Goal: Task Accomplishment & Management: Use online tool/utility

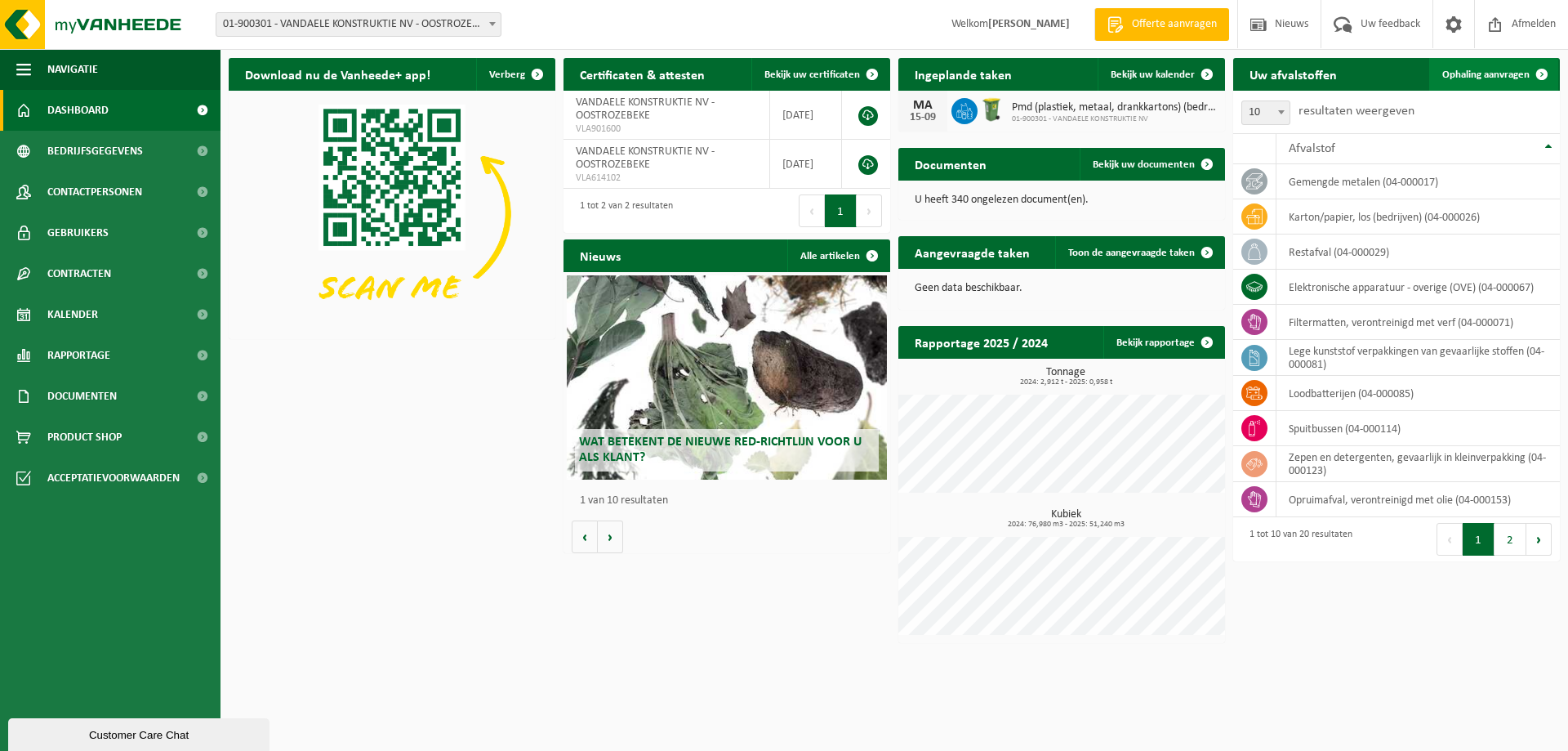
click at [1490, 78] on span "Ophaling aanvragen" at bounding box center [1487, 75] width 88 height 11
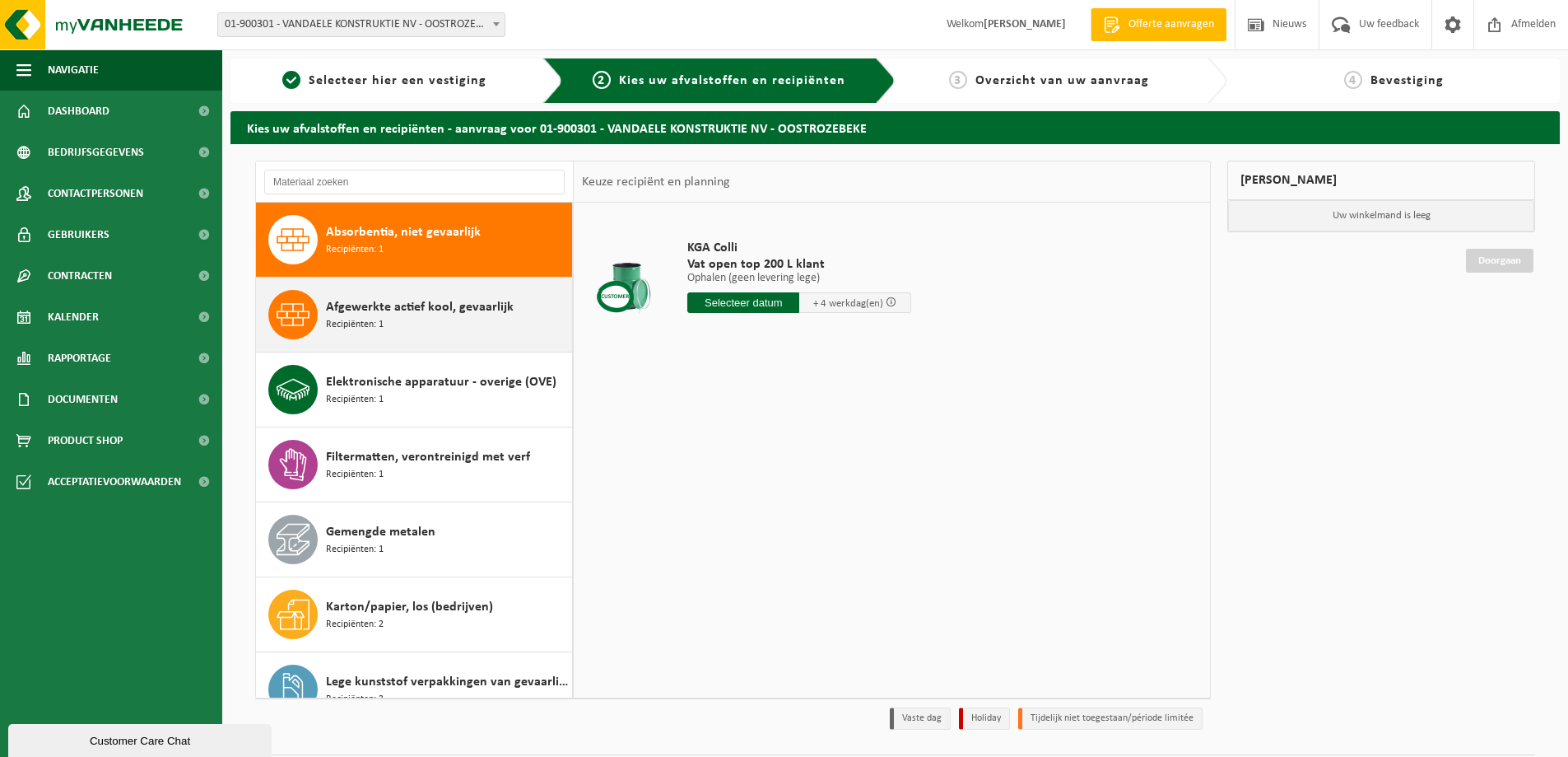
click at [446, 314] on span "Afgewerkte actief kool, gevaarlijk" at bounding box center [420, 307] width 188 height 19
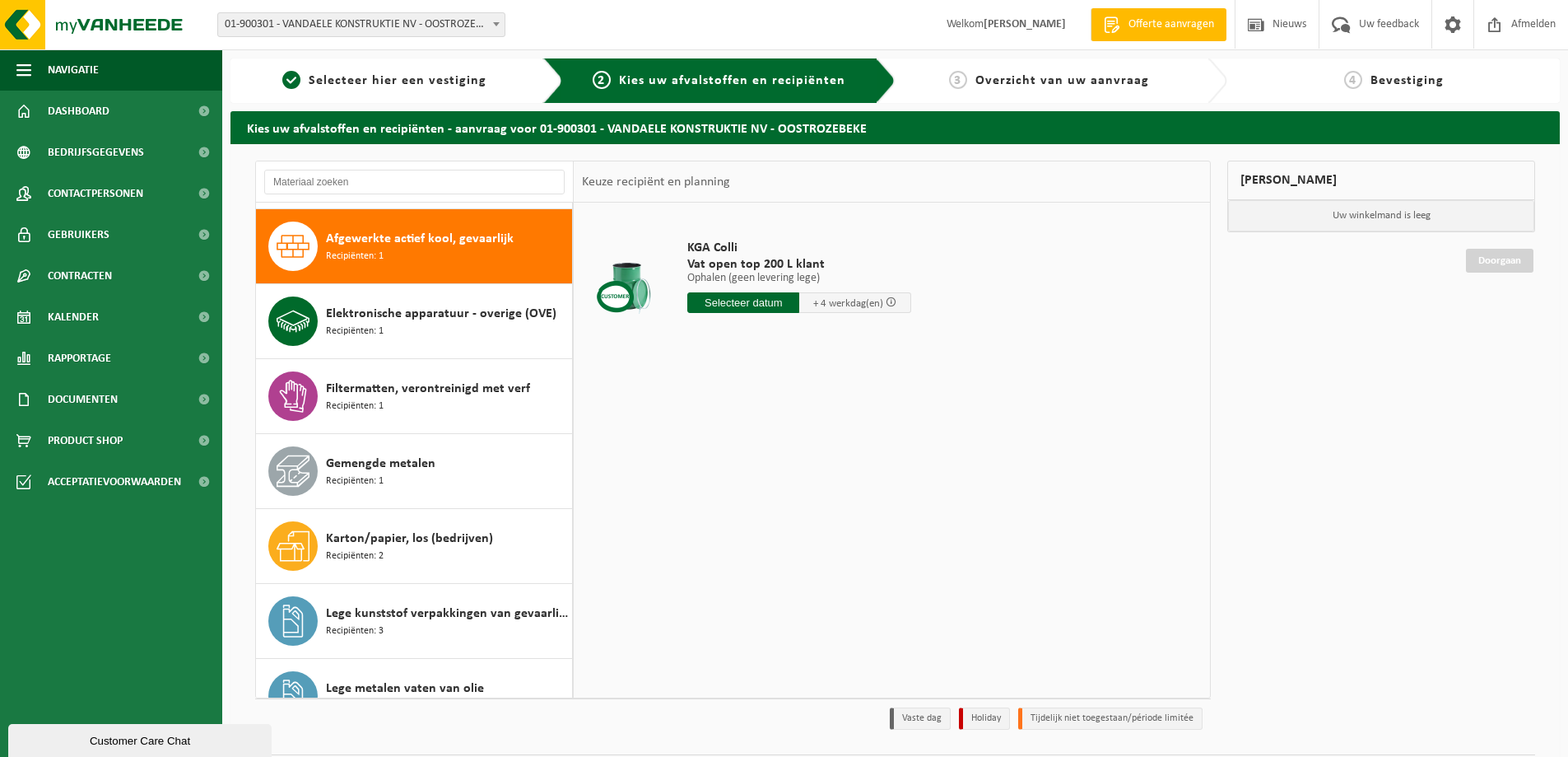
scroll to position [75, 0]
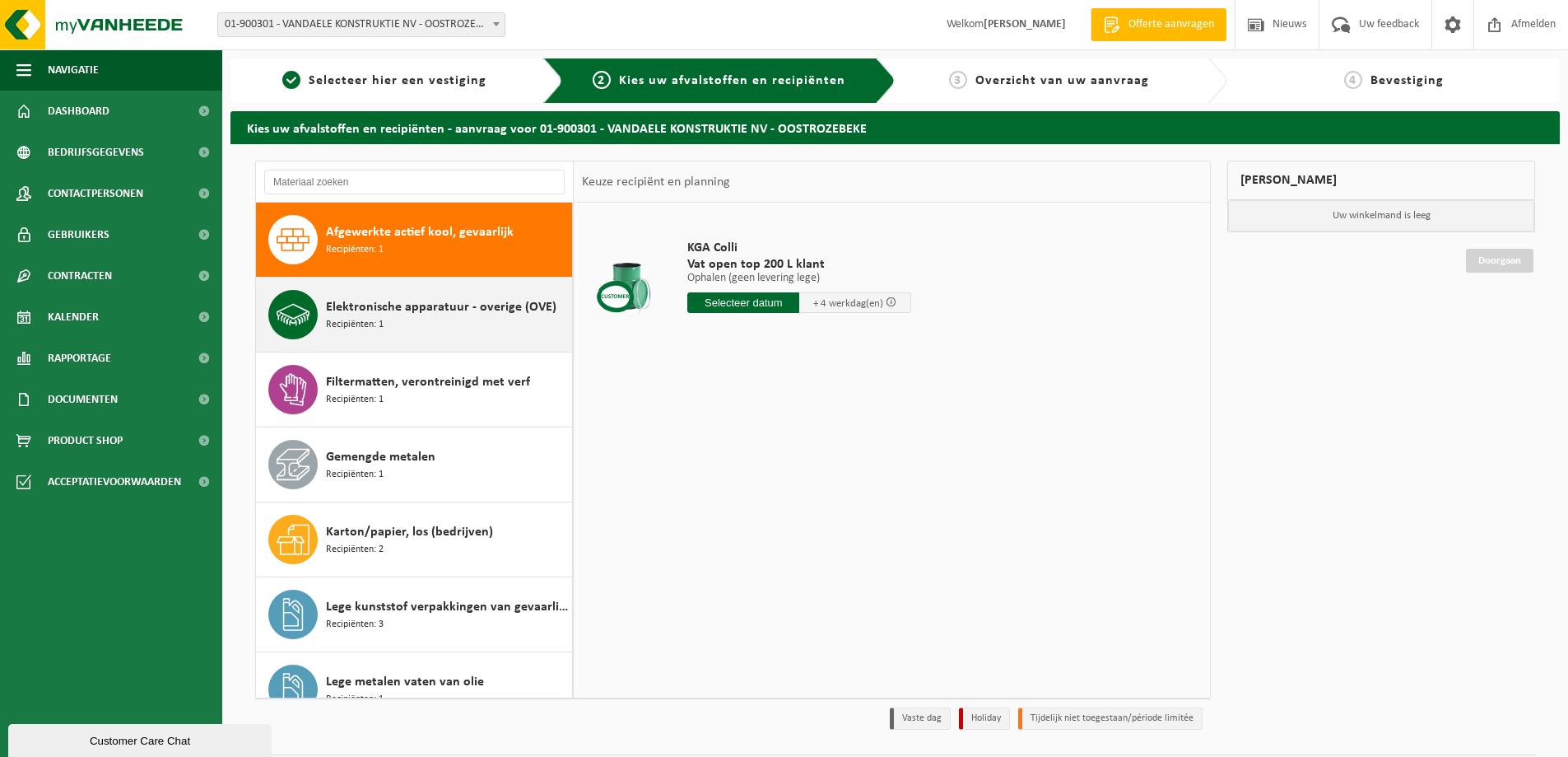
click at [432, 325] on div "Elektronische apparatuur - overige (OVE) Recipiënten: 1" at bounding box center [447, 315] width 242 height 50
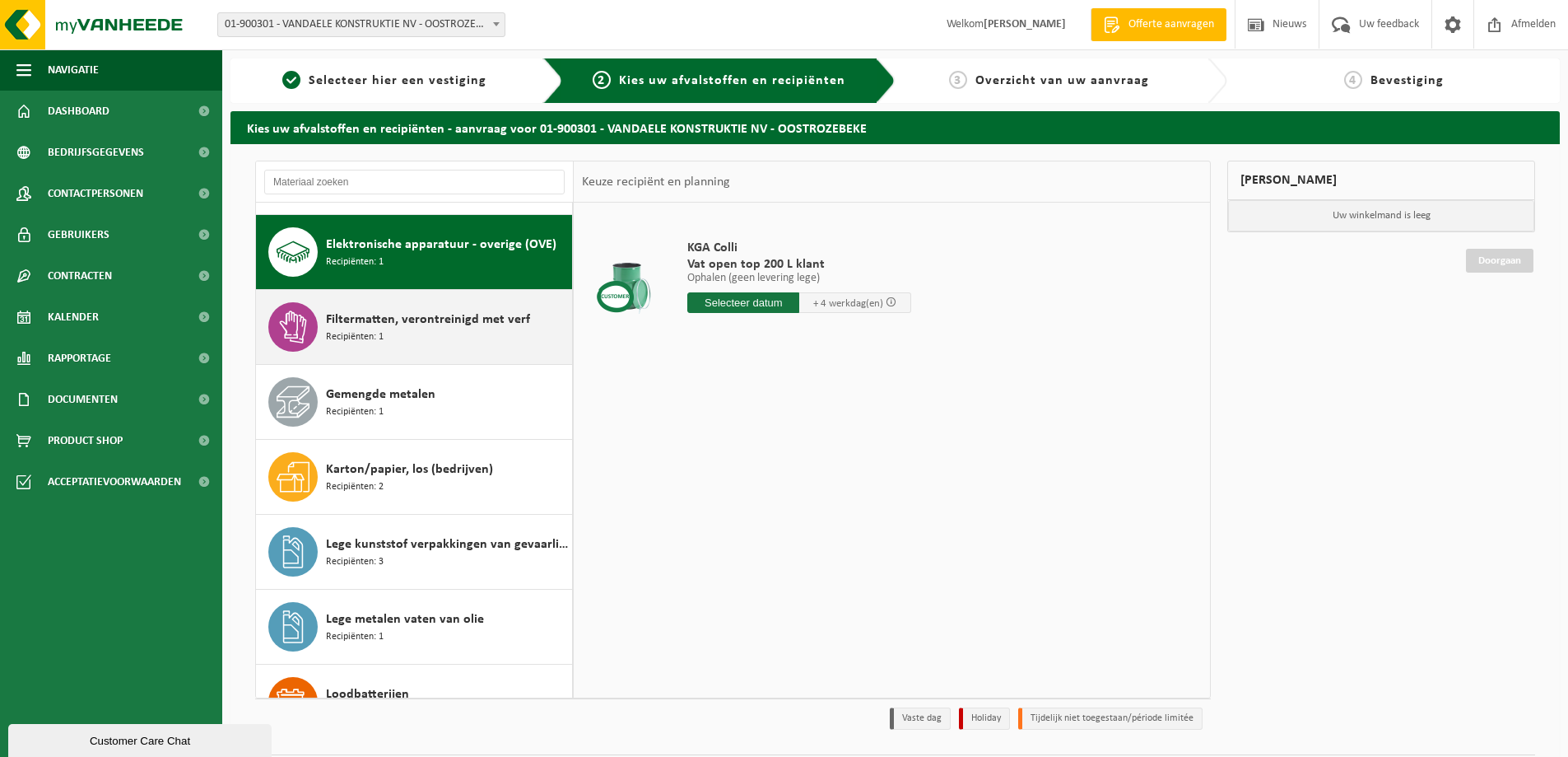
scroll to position [150, 0]
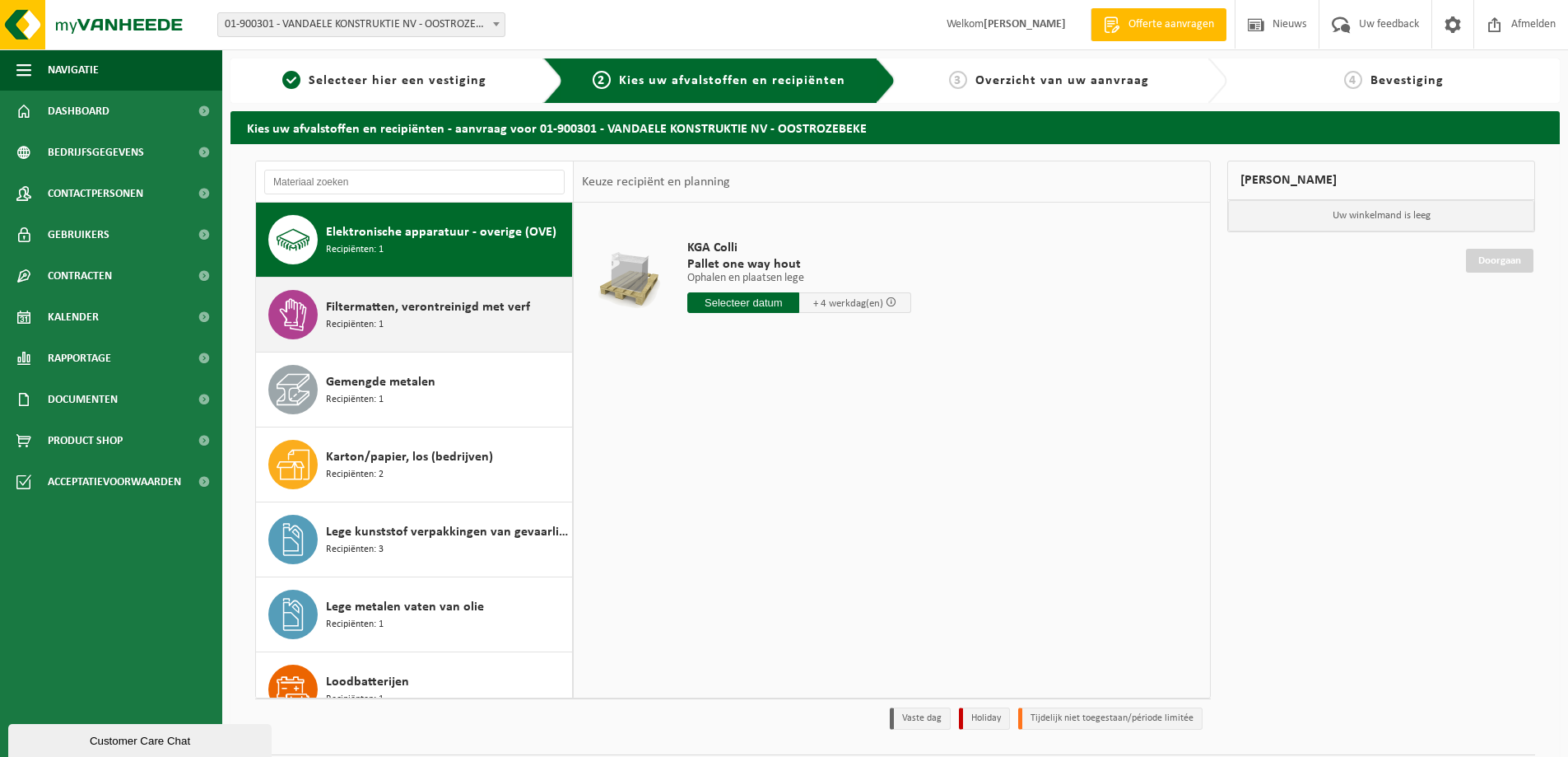
click at [446, 316] on span "Filtermatten, verontreinigd met verf" at bounding box center [428, 307] width 204 height 19
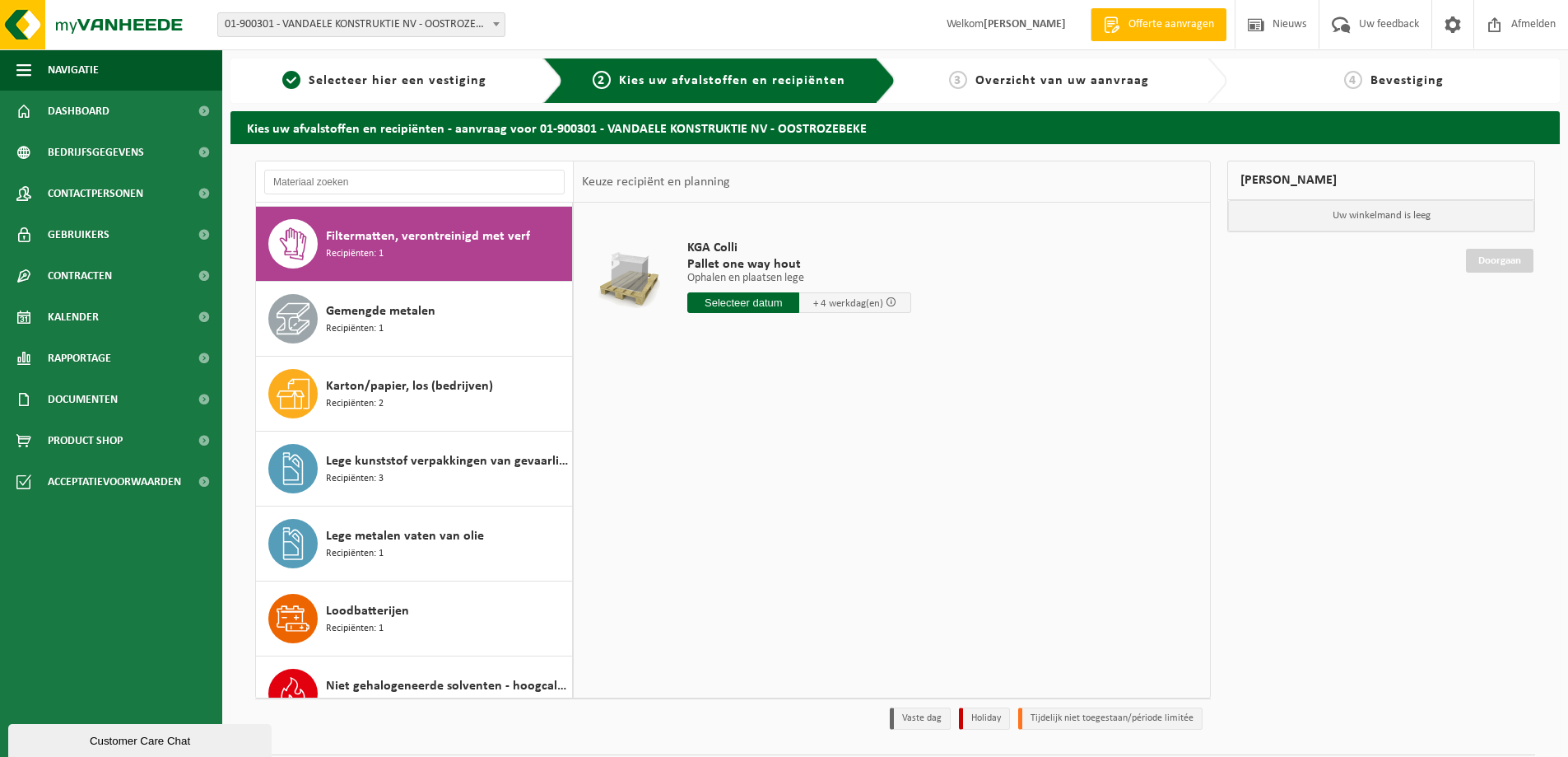
scroll to position [225, 0]
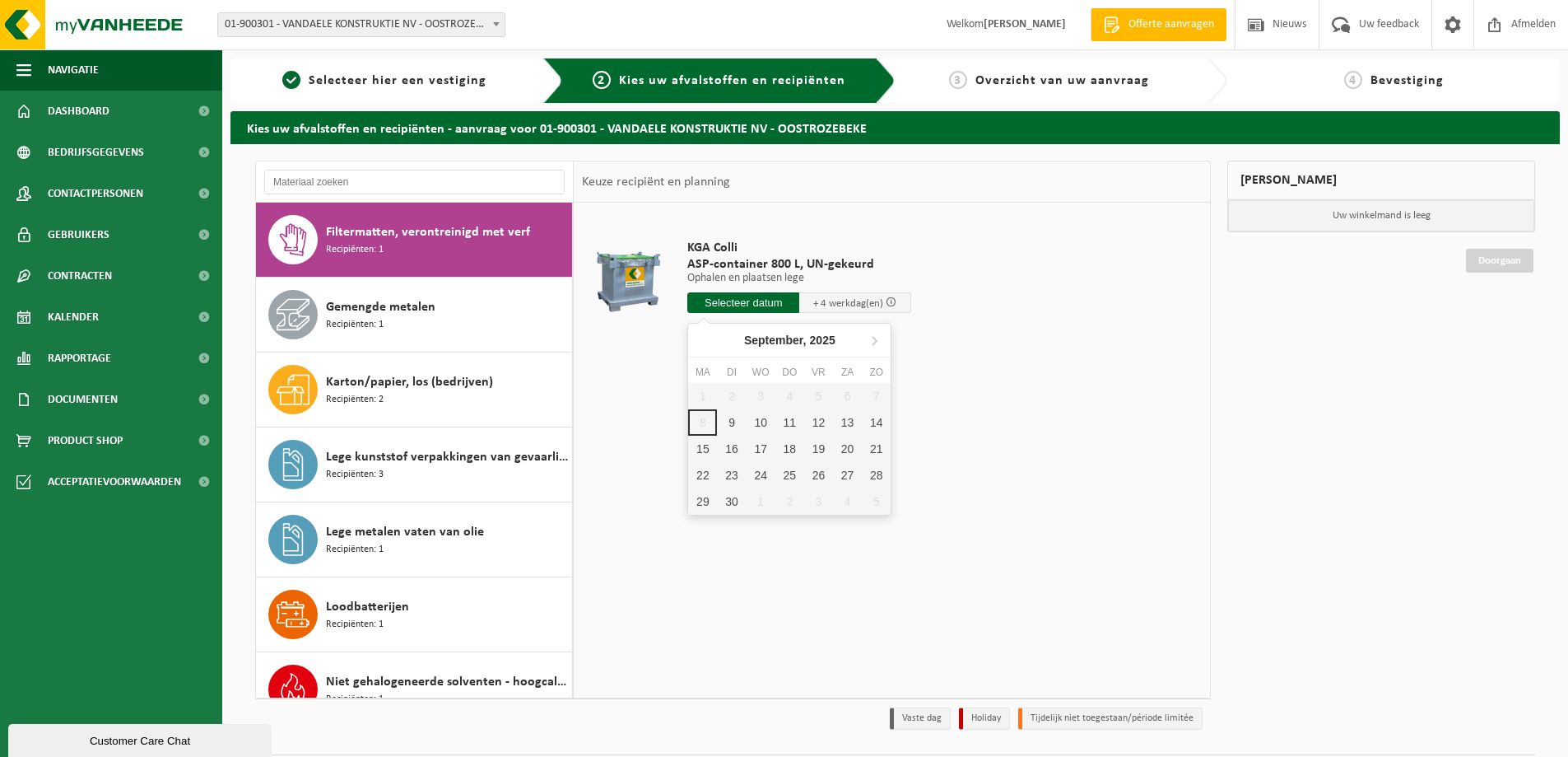
click at [731, 301] on input "text" at bounding box center [743, 302] width 112 height 20
click at [733, 425] on div "9" at bounding box center [731, 422] width 29 height 27
type input "Van 2025-09-09"
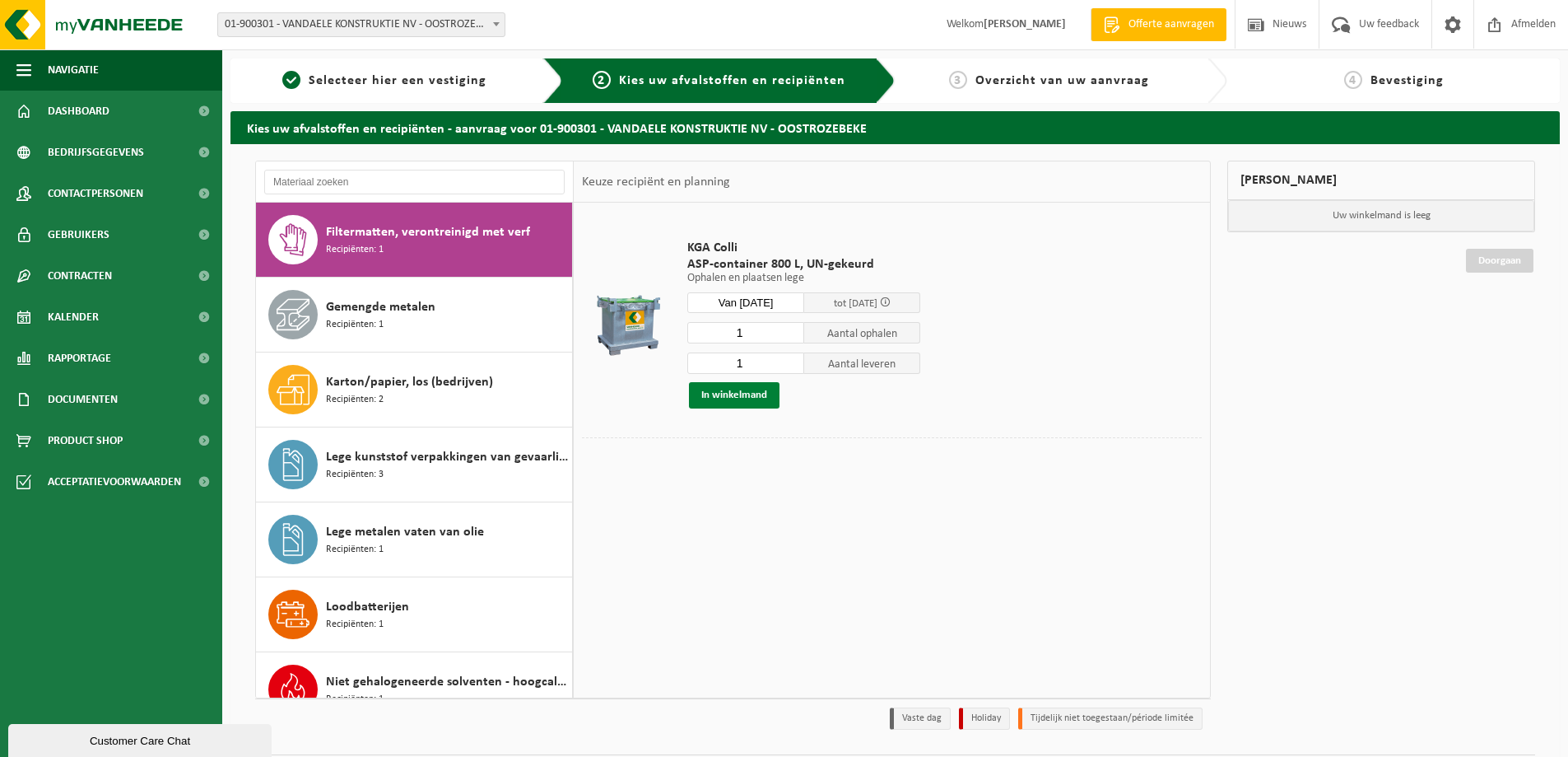
click at [741, 398] on button "In winkelmand" at bounding box center [734, 395] width 90 height 27
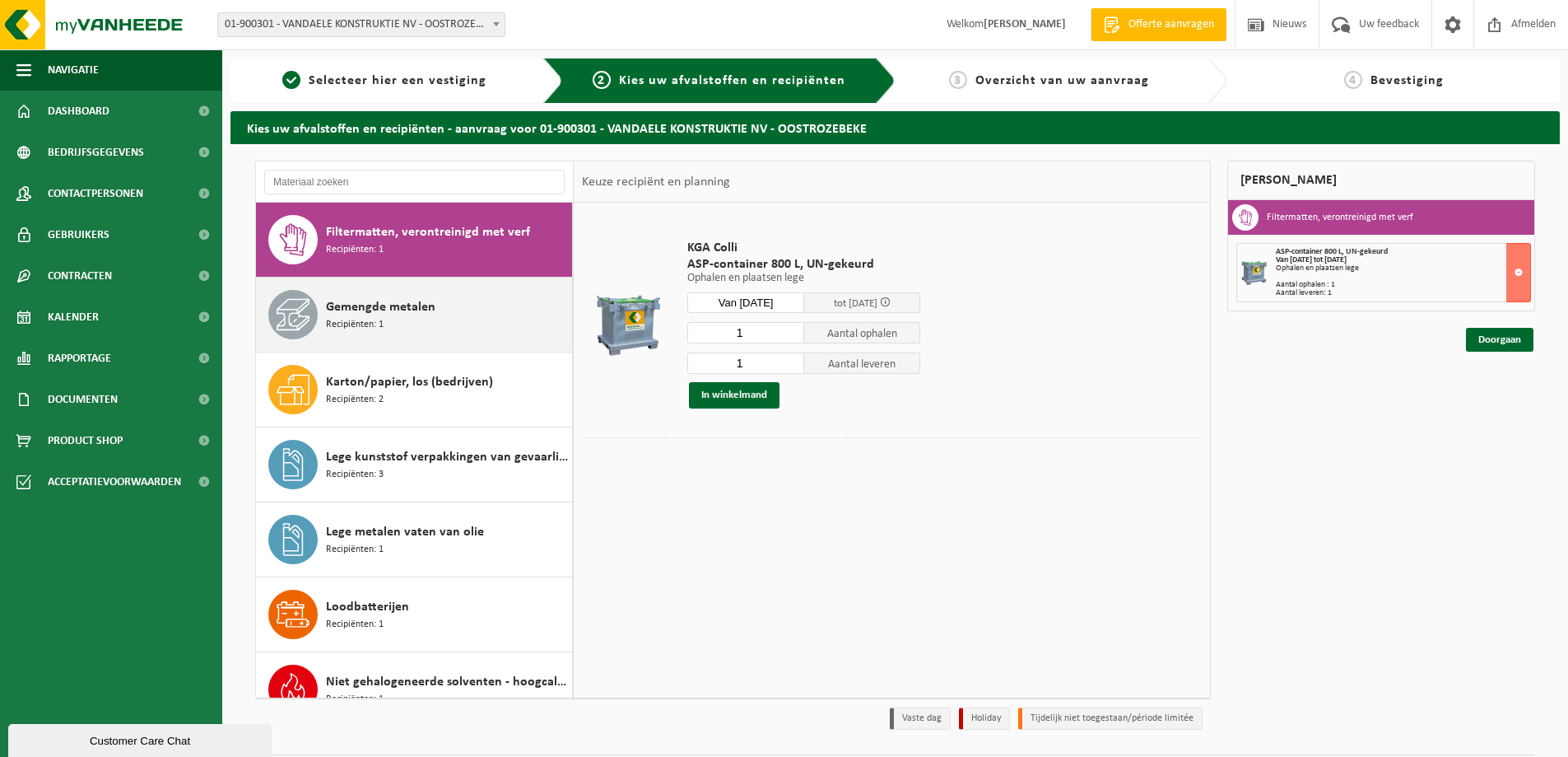
click at [394, 309] on span "Gemengde metalen" at bounding box center [380, 307] width 110 height 19
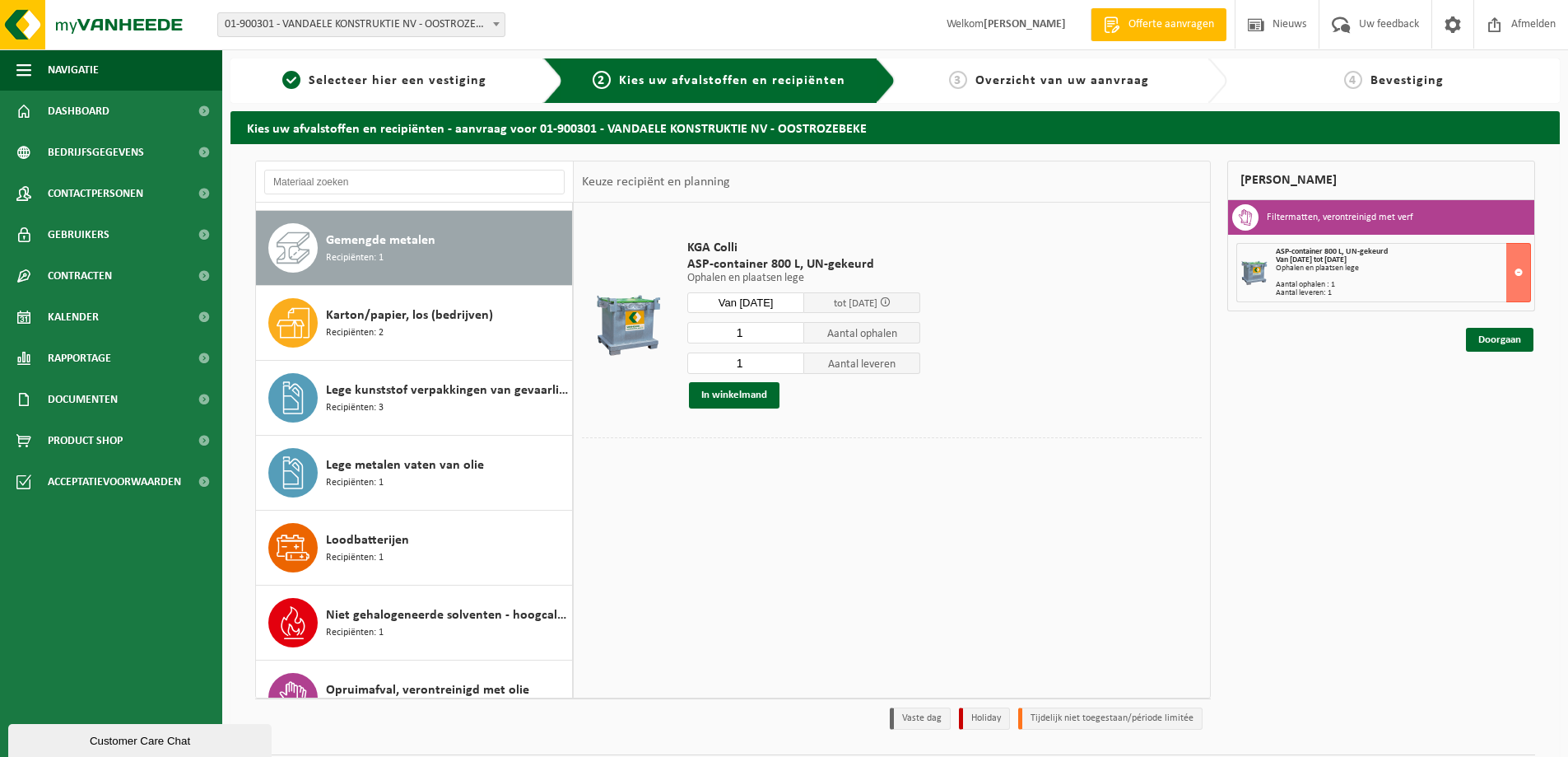
scroll to position [299, 0]
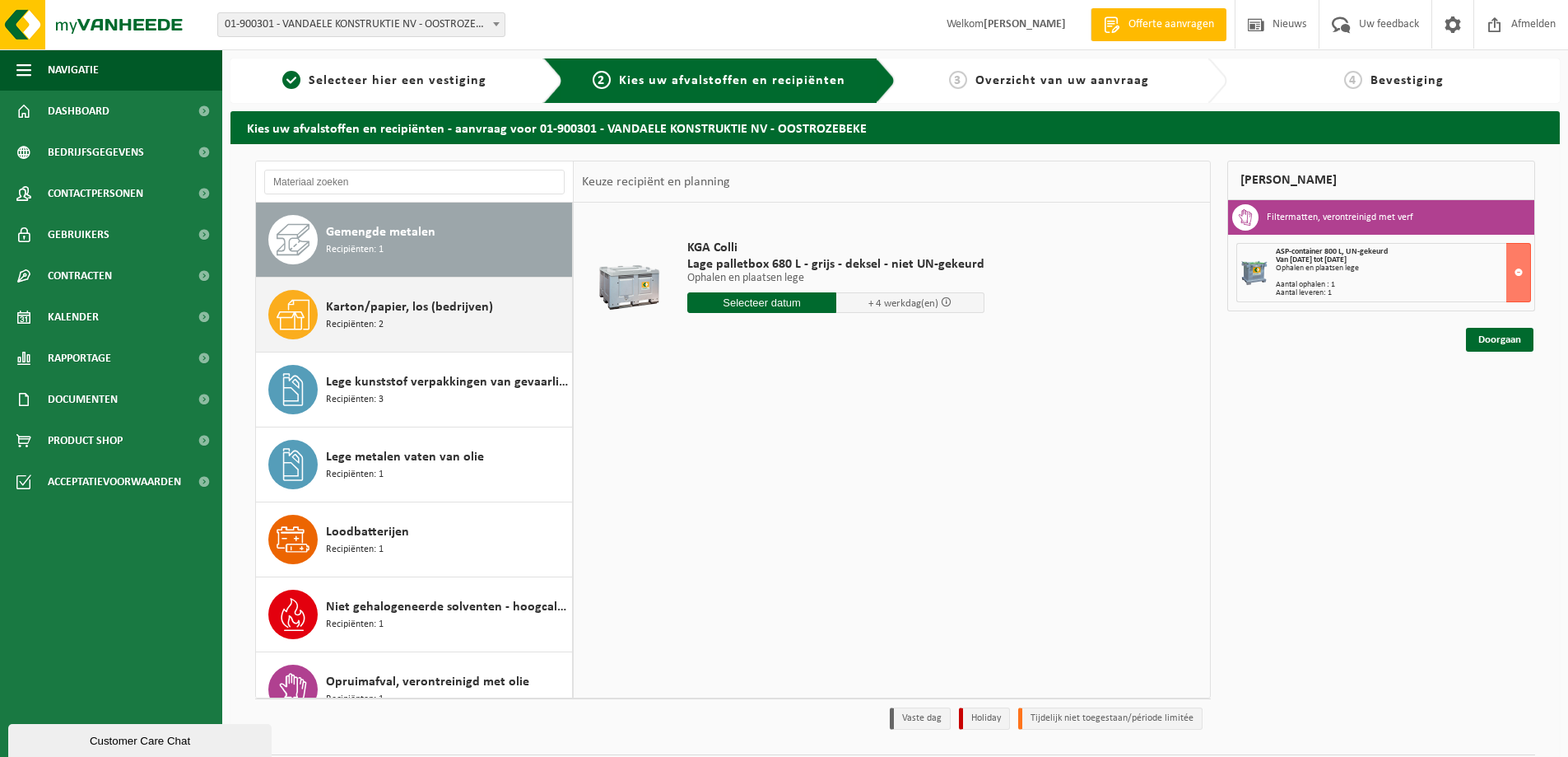
click at [384, 309] on span "Karton/papier, los (bedrijven)" at bounding box center [409, 307] width 167 height 19
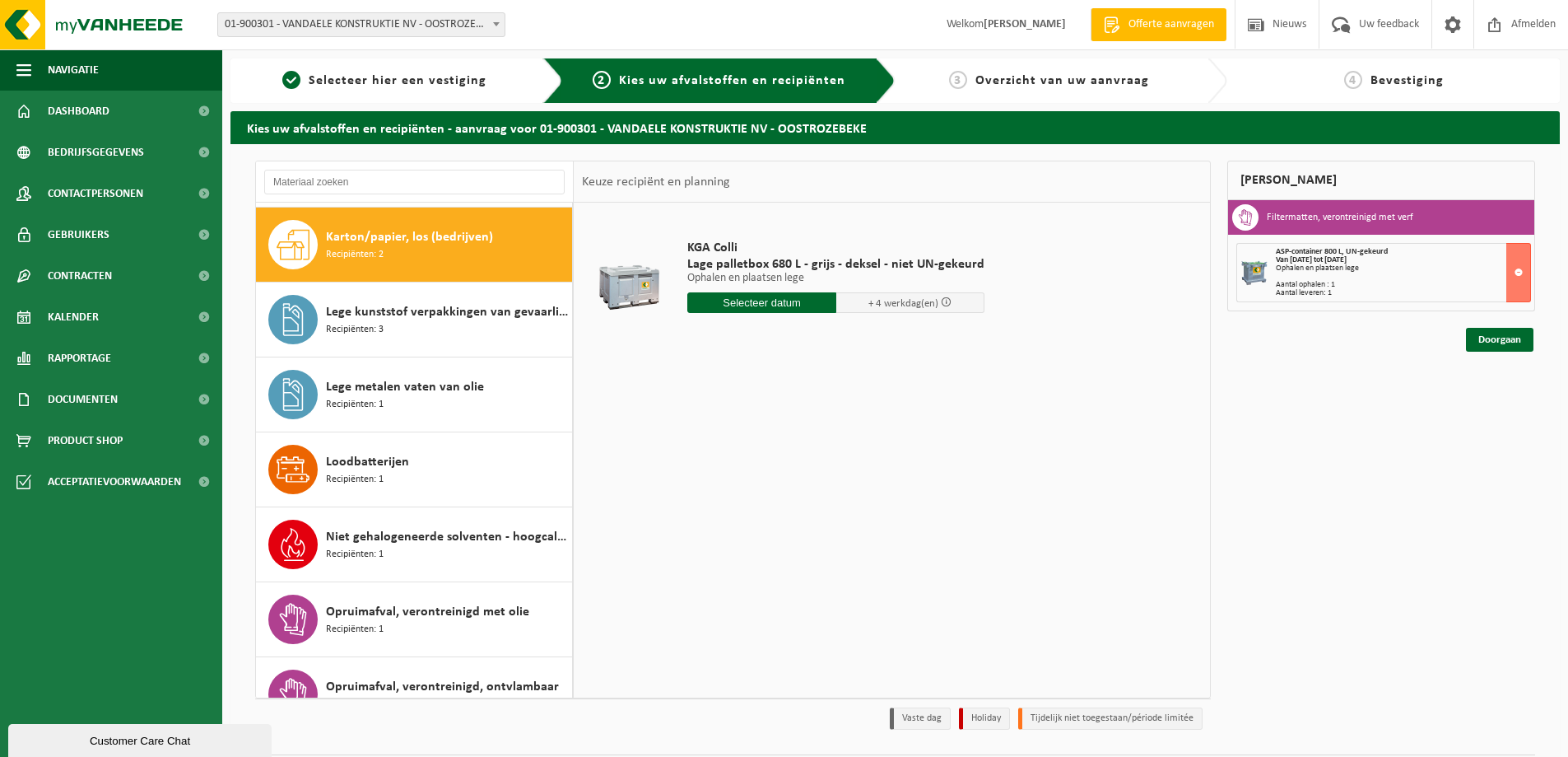
scroll to position [375, 0]
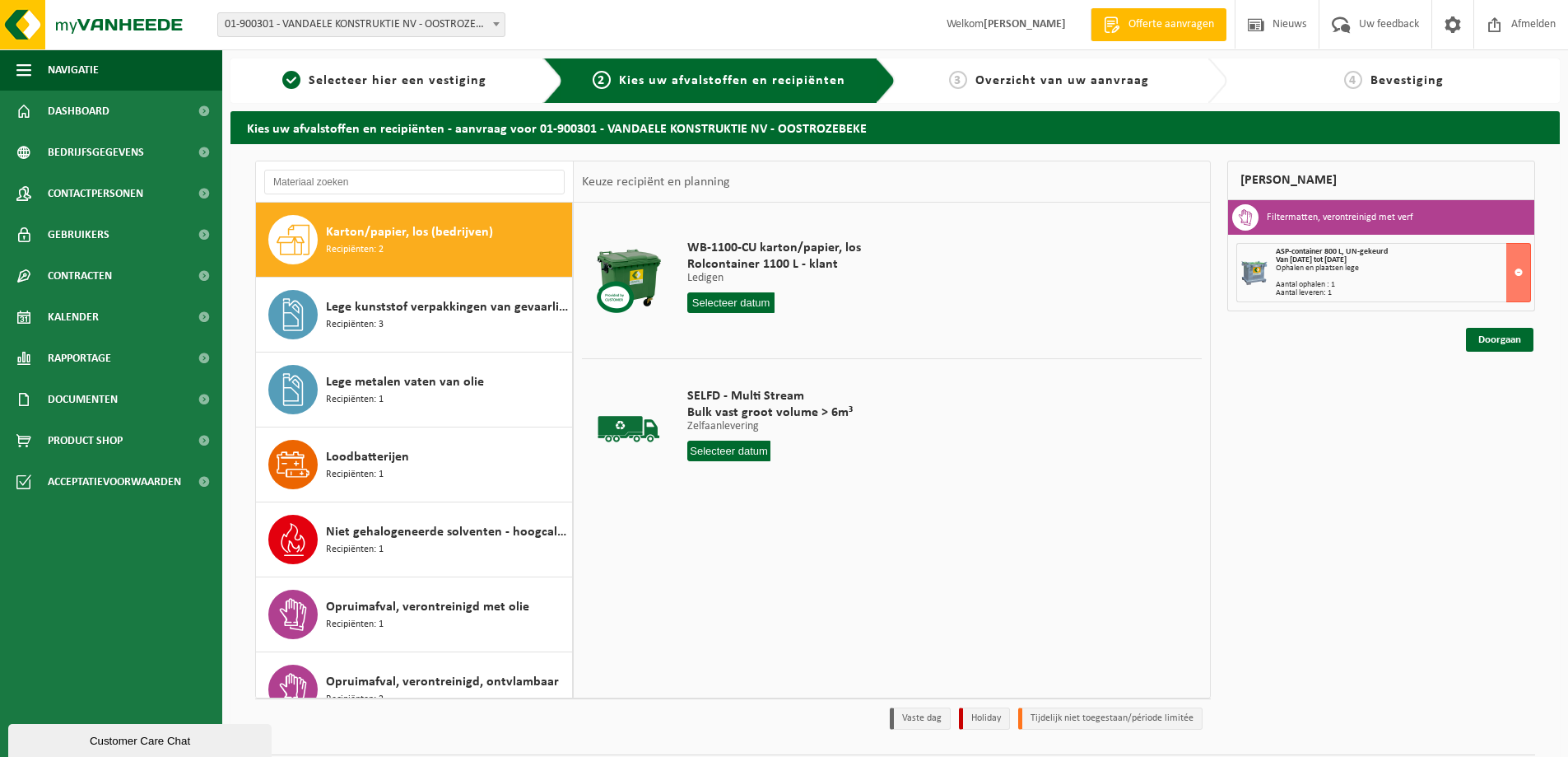
click at [384, 309] on span "Lege kunststof verpakkingen van gevaarlijke stoffen" at bounding box center [447, 307] width 242 height 19
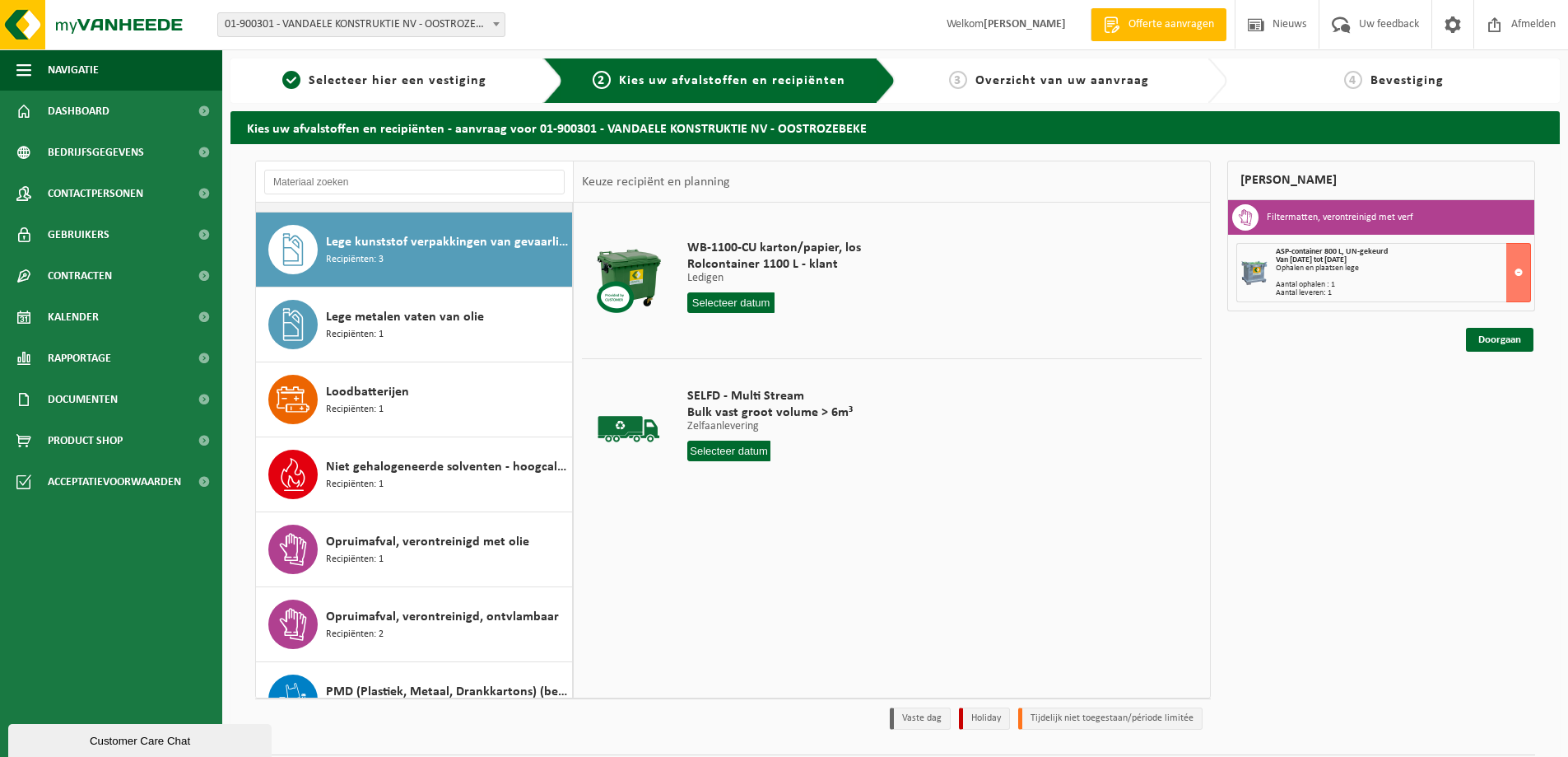
scroll to position [449, 0]
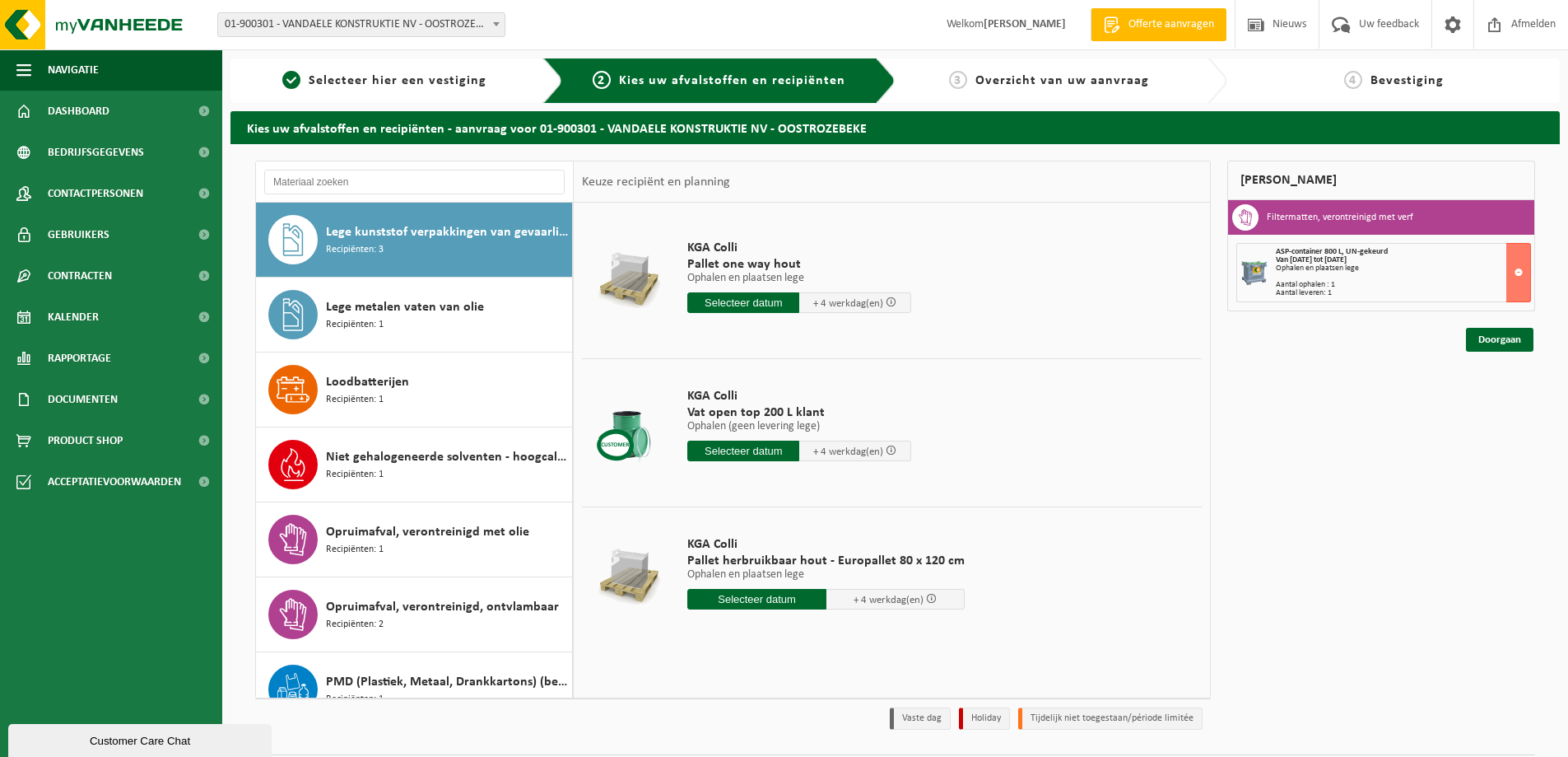
click at [384, 309] on span "Lege metalen vaten van olie" at bounding box center [405, 307] width 158 height 19
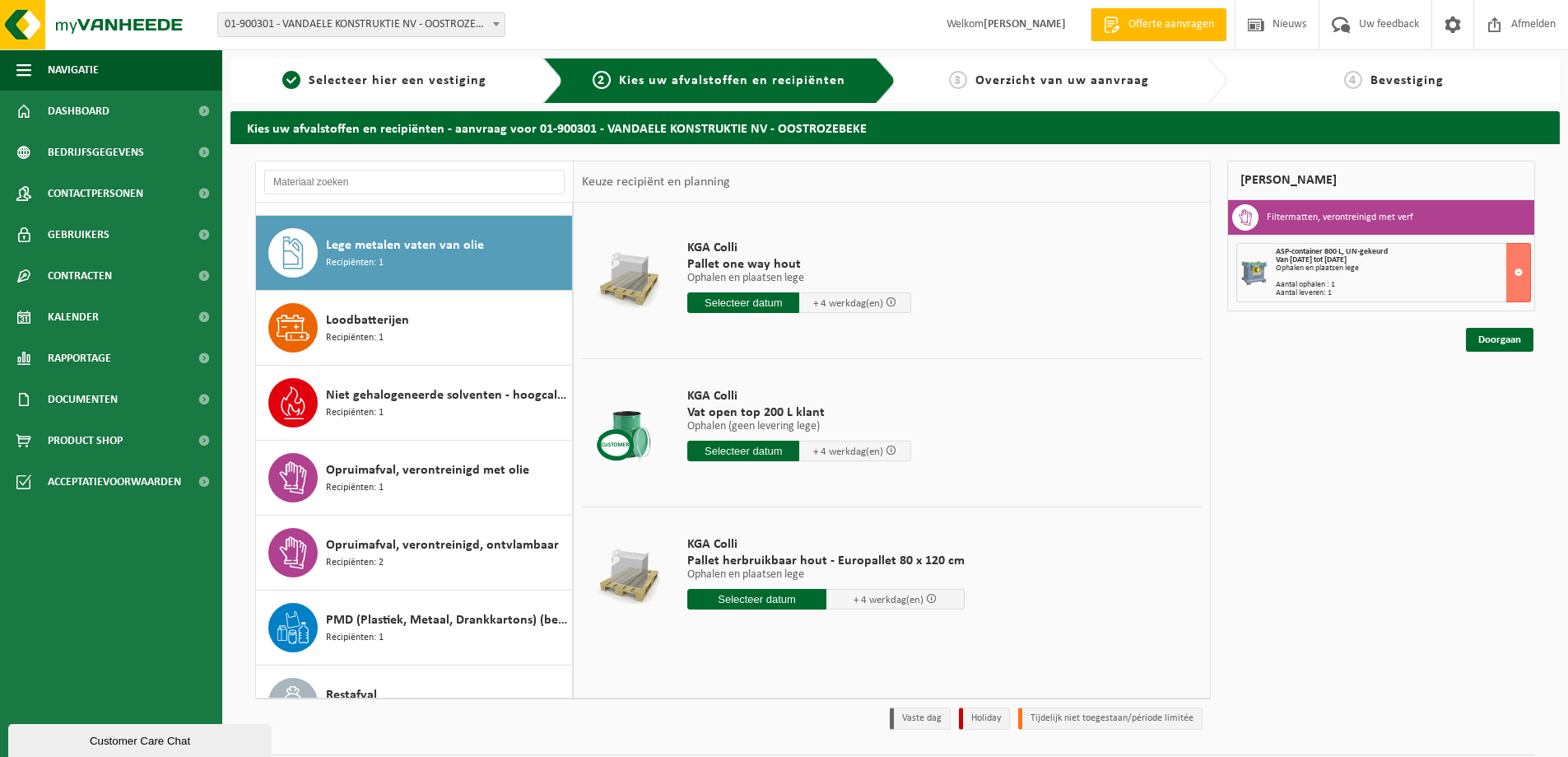
scroll to position [524, 0]
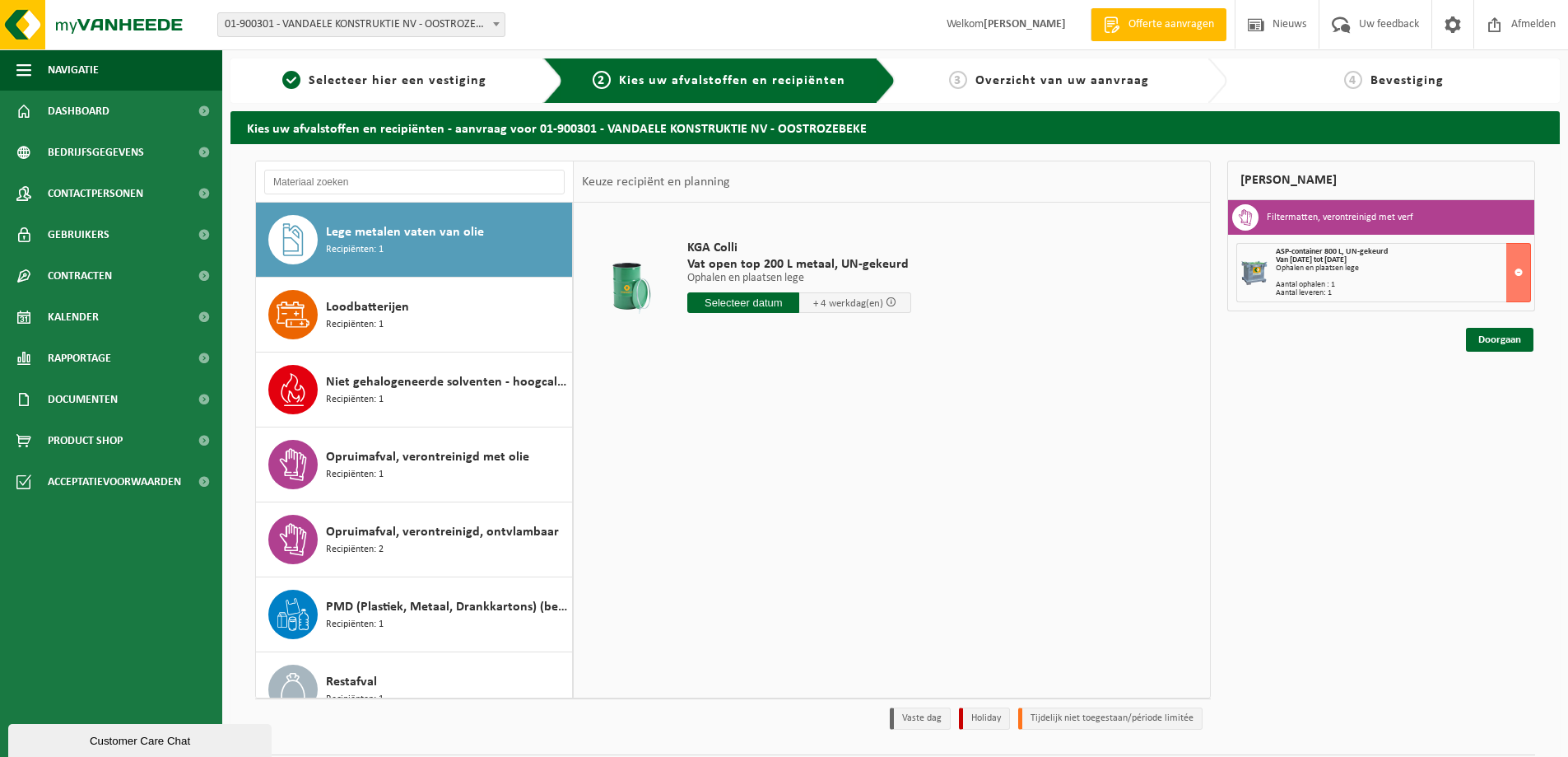
click at [384, 309] on span "Loodbatterijen" at bounding box center [367, 307] width 83 height 19
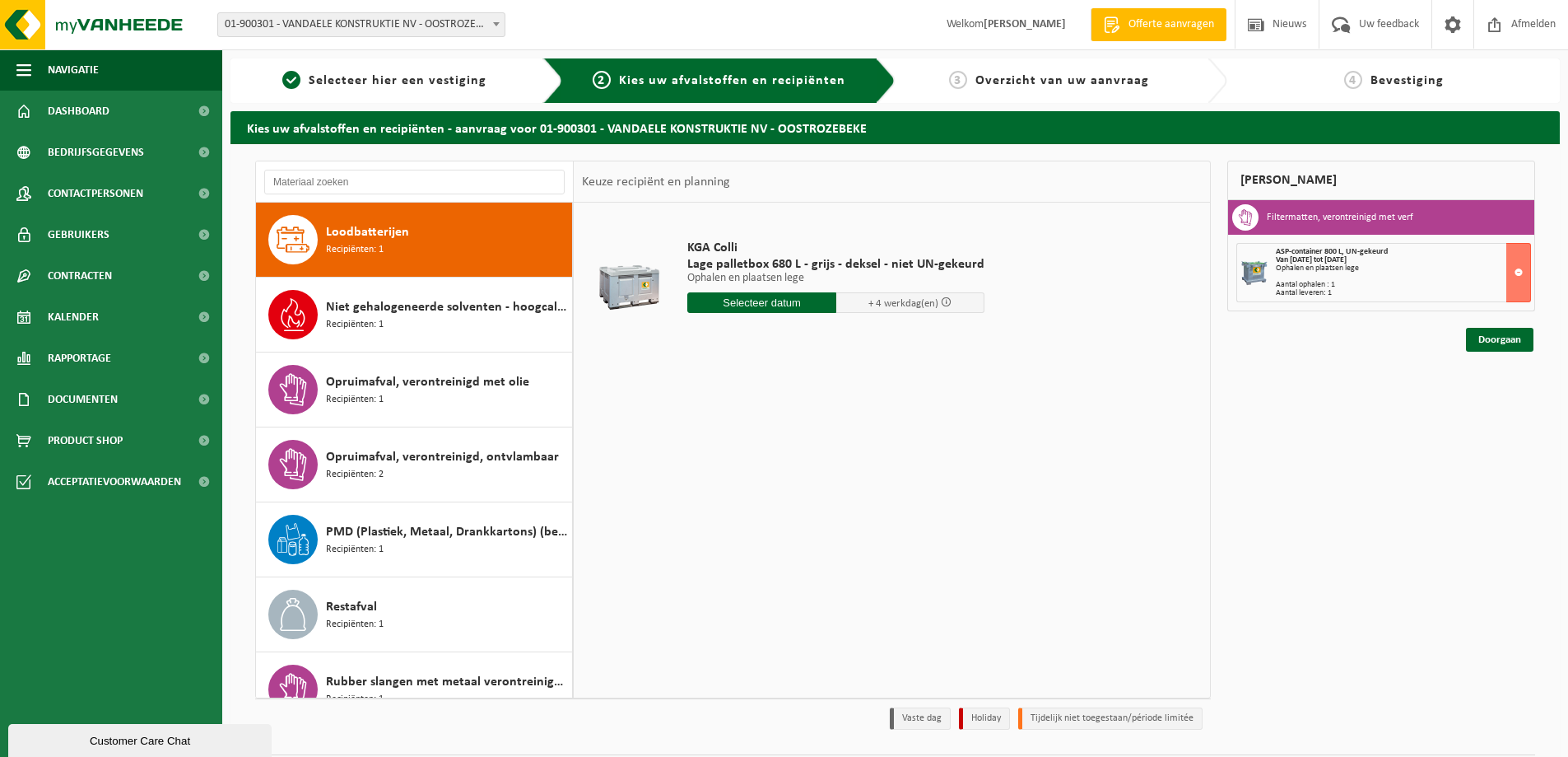
click at [384, 309] on span "Niet gehalogeneerde solventen - hoogcalorisch in 200lt-vat" at bounding box center [447, 307] width 242 height 19
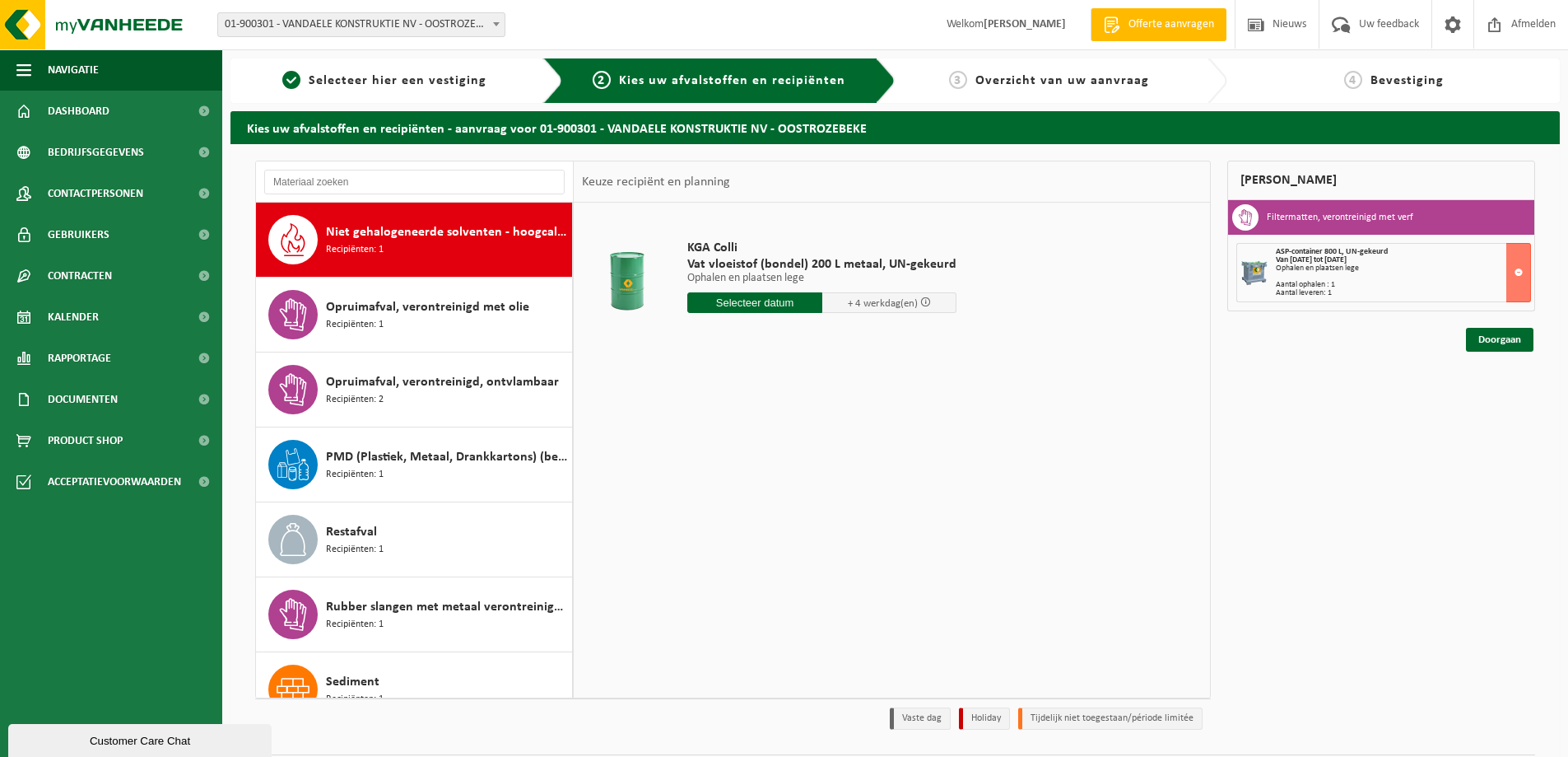
click at [384, 309] on span "Opruimafval, verontreinigd met olie" at bounding box center [427, 307] width 203 height 19
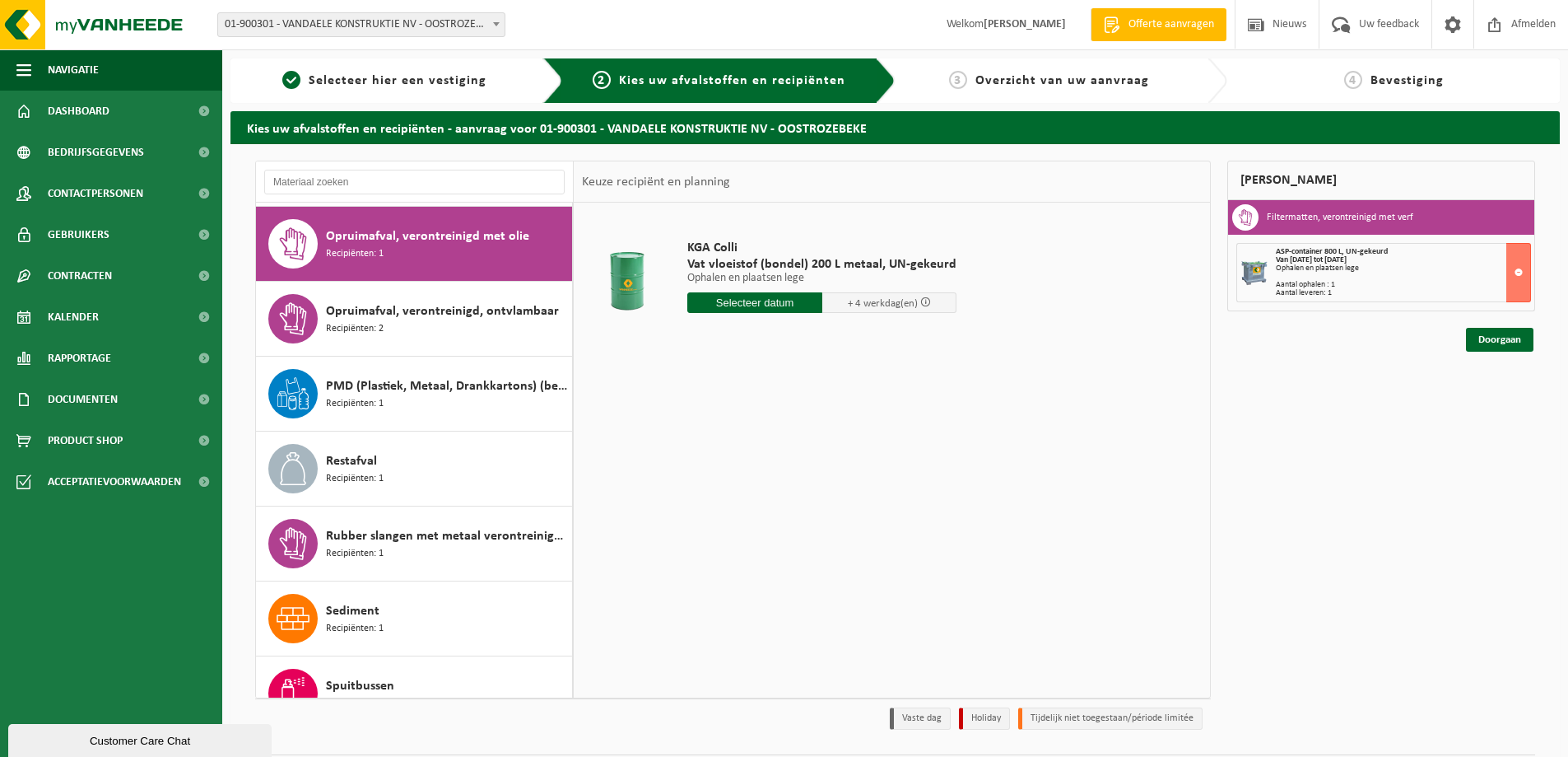
scroll to position [750, 0]
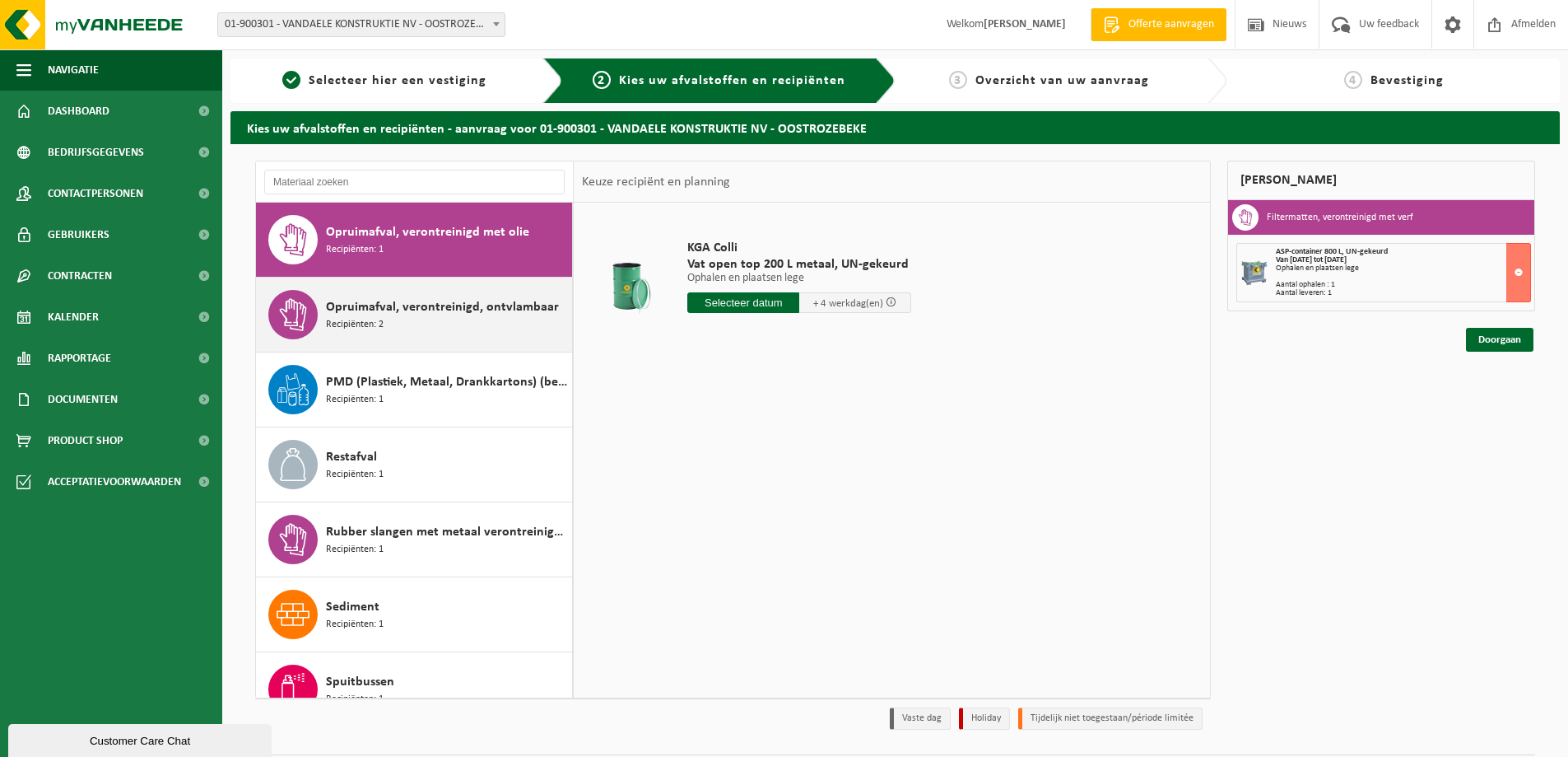
click at [400, 320] on div "Opruimafval, verontreinigd, ontvlambaar Recipiënten: 2" at bounding box center [447, 315] width 242 height 50
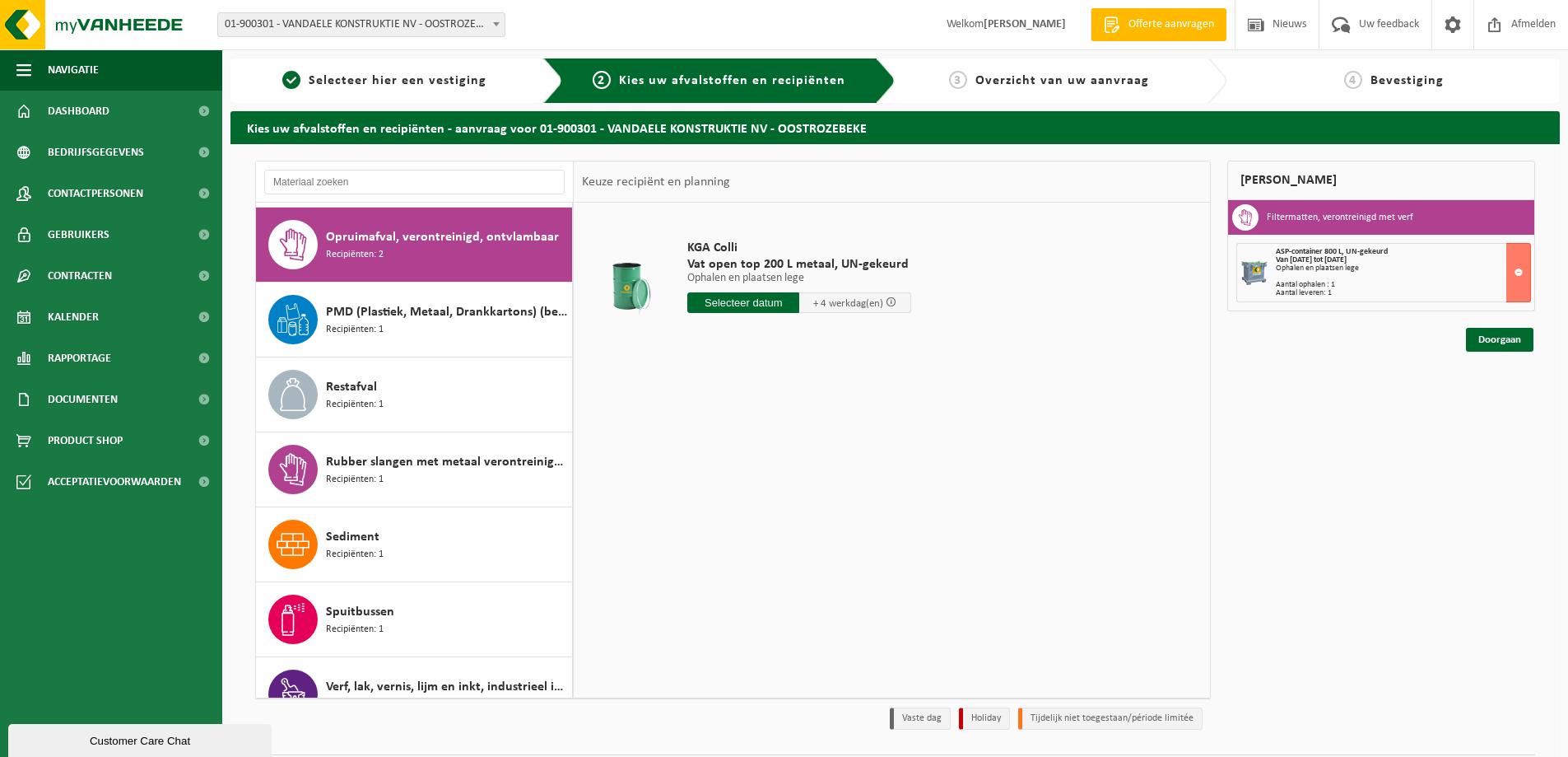
scroll to position [824, 0]
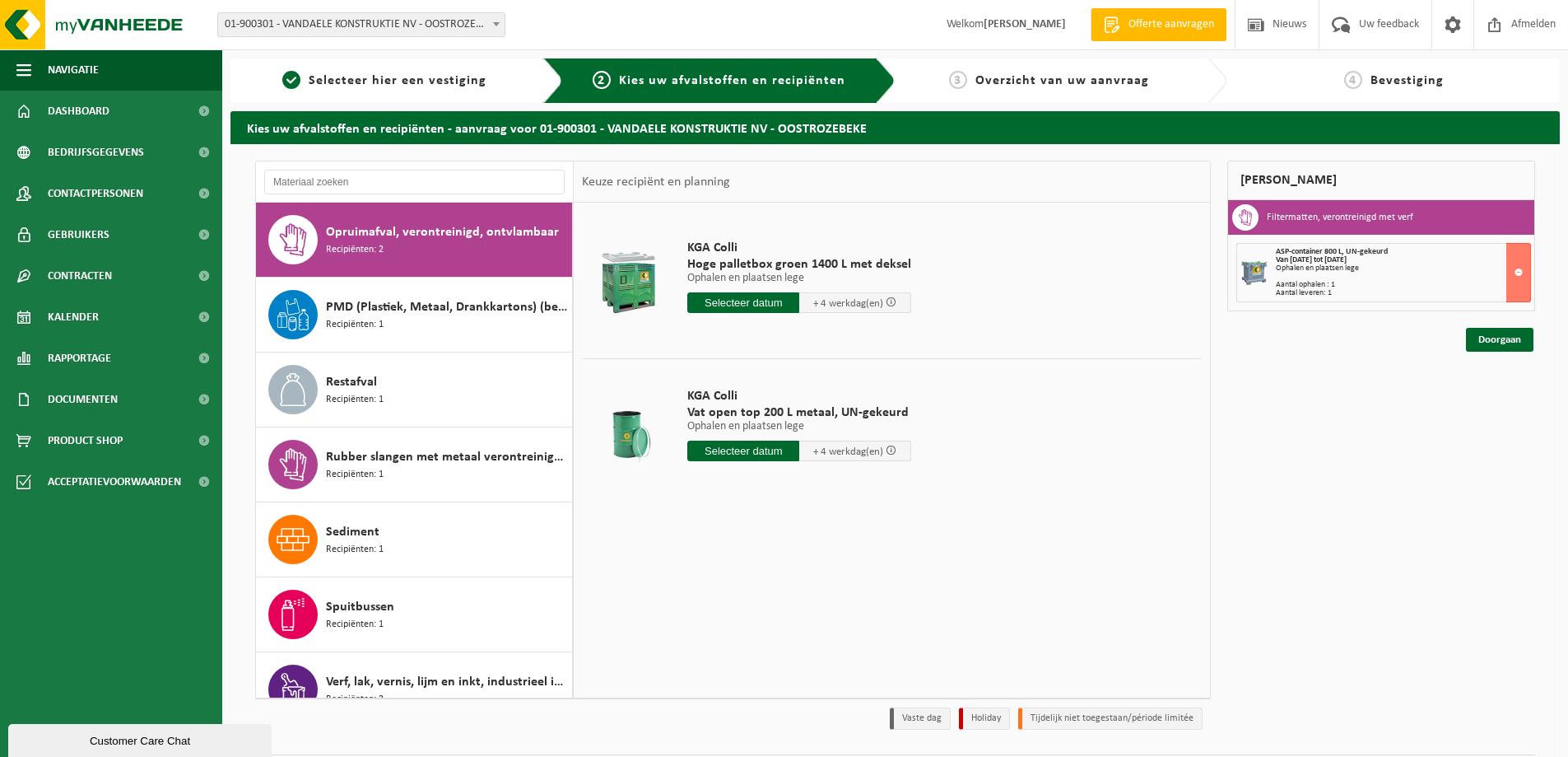
click at [749, 303] on input "text" at bounding box center [743, 302] width 112 height 20
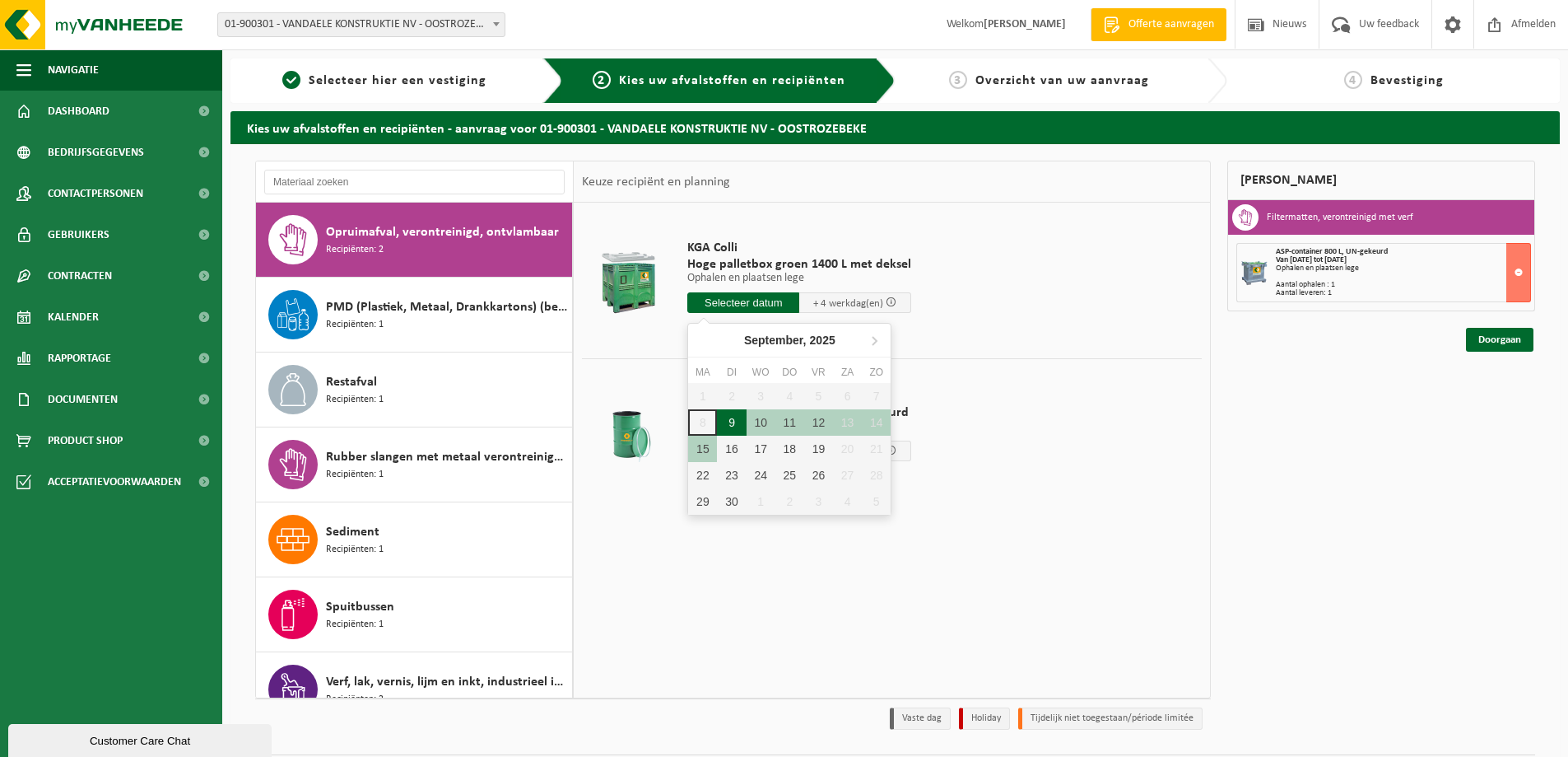
click at [732, 419] on div "9" at bounding box center [731, 422] width 29 height 27
type input "Van 2025-09-09"
type input "2025-09-09"
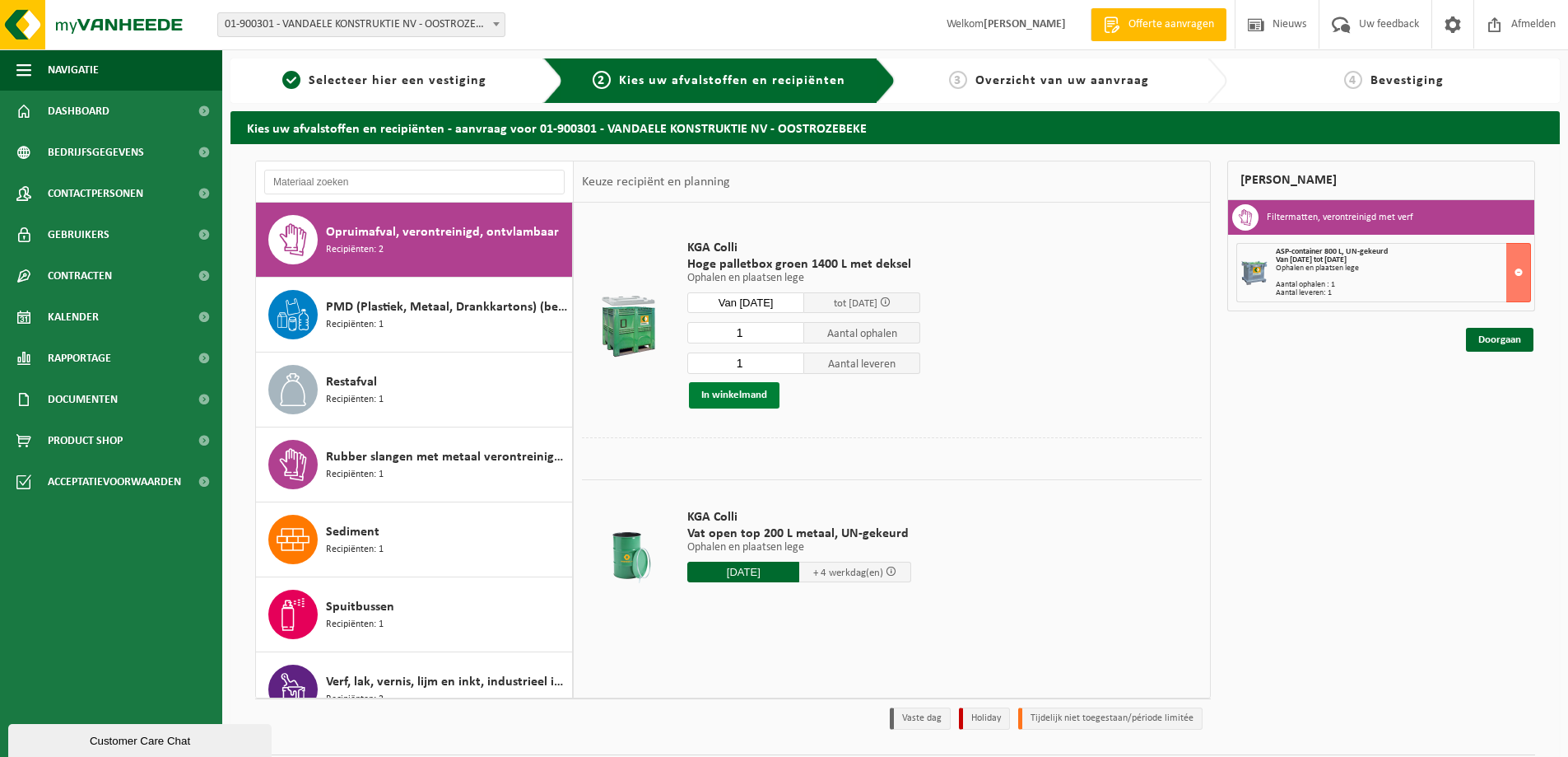
click at [730, 393] on button "In winkelmand" at bounding box center [734, 395] width 90 height 27
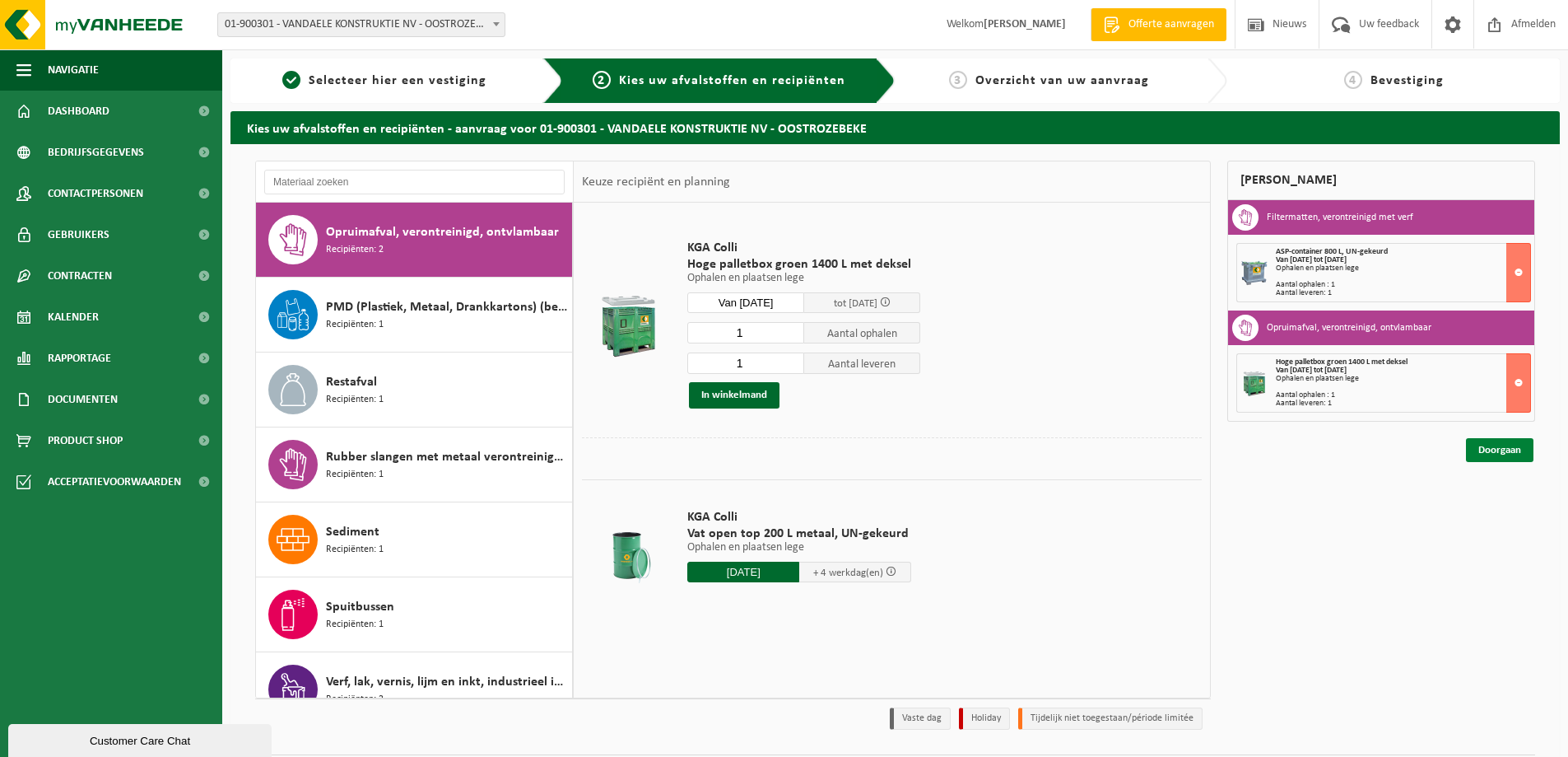
click at [1481, 447] on link "Doorgaan" at bounding box center [1499, 450] width 67 height 24
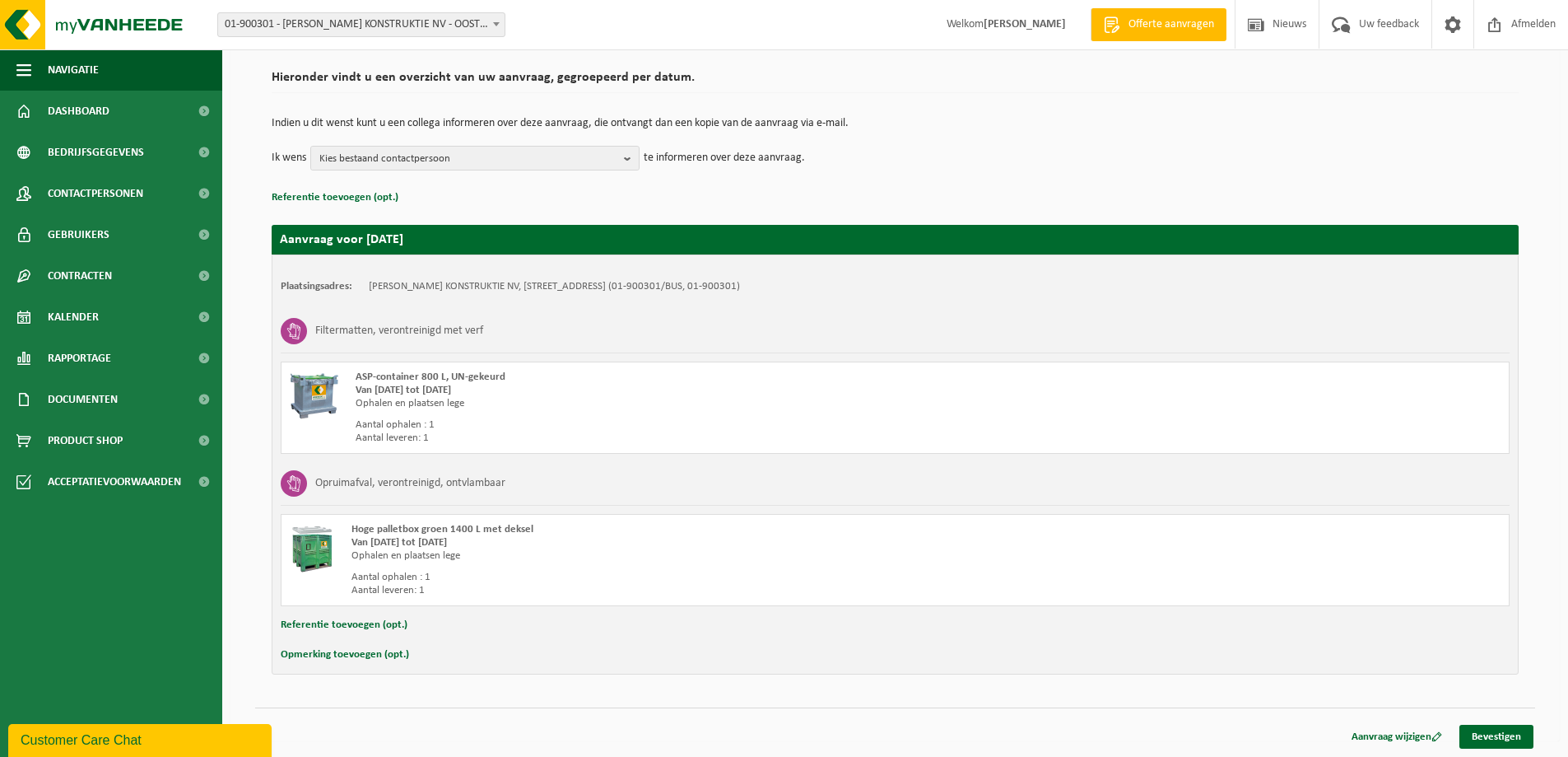
scroll to position [115, 0]
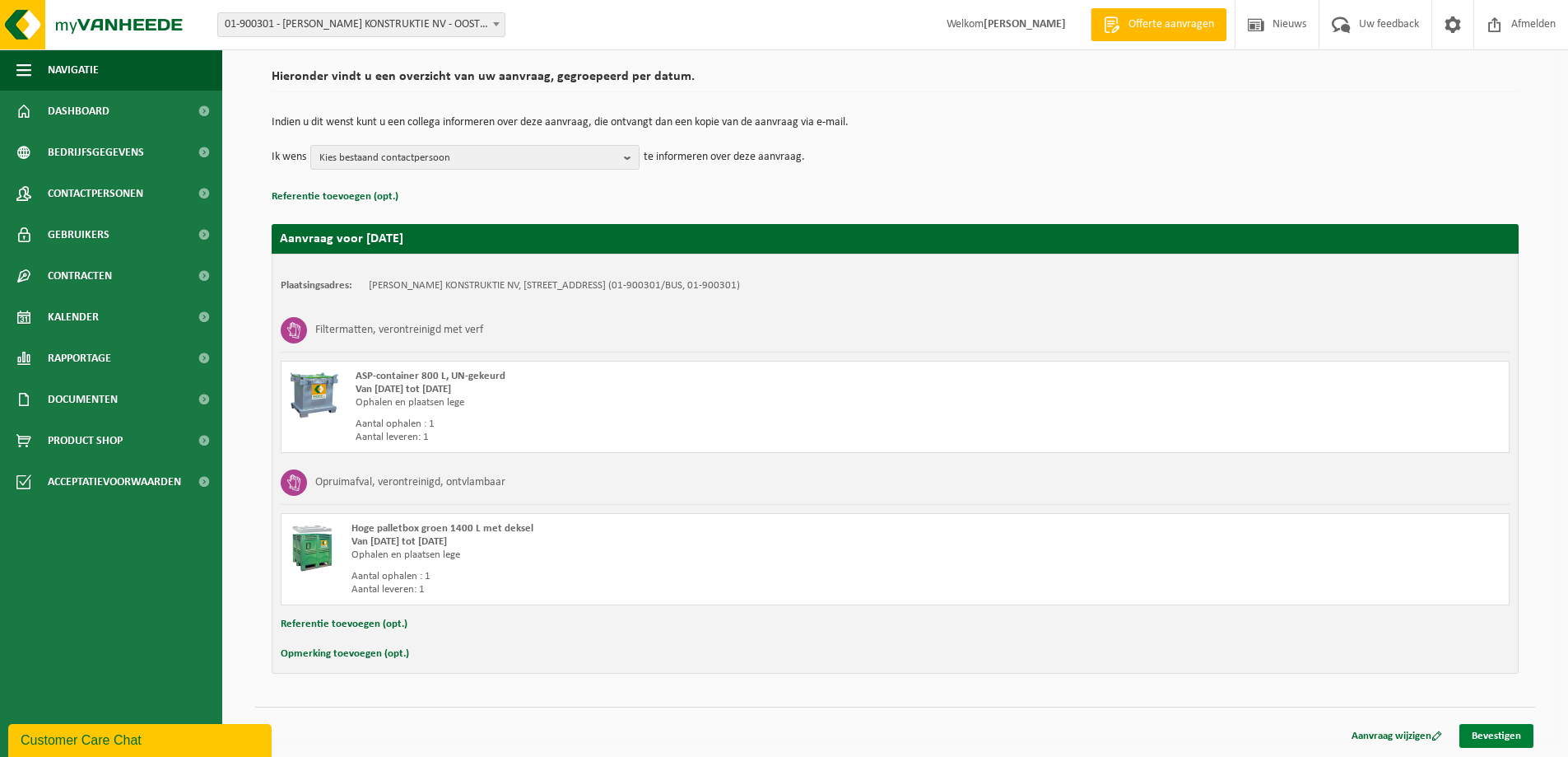
click at [1502, 738] on link "Bevestigen" at bounding box center [1496, 736] width 74 height 24
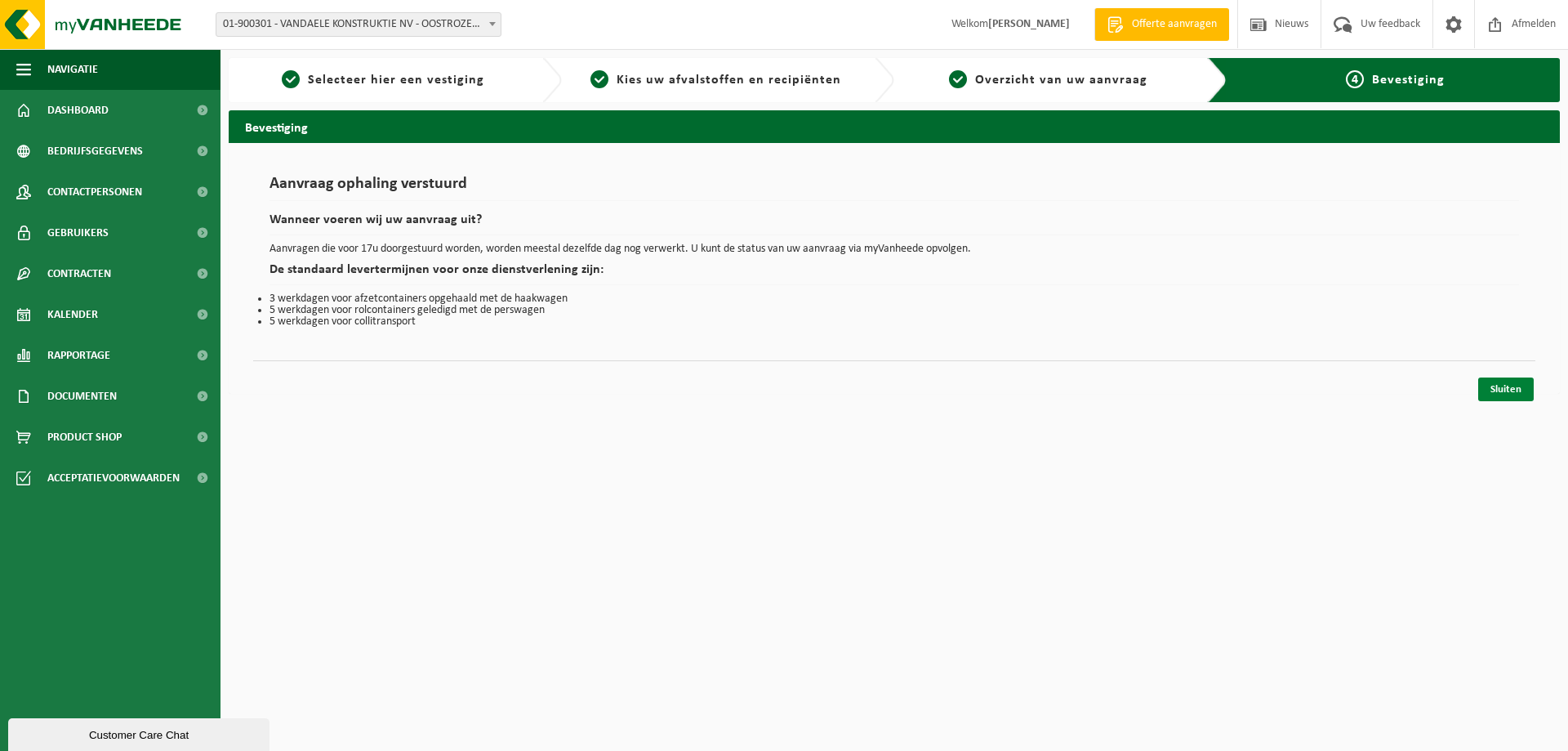
click at [1506, 391] on link "Sluiten" at bounding box center [1506, 389] width 56 height 24
